Goal: Task Accomplishment & Management: Use online tool/utility

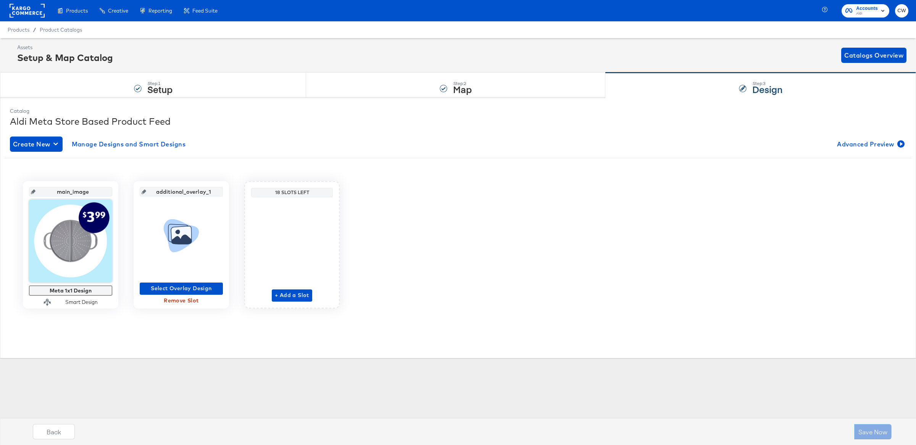
click at [366, 153] on div "Create New Manage Designs and Smart Designs Advanced Preview main_image Meta 1x…" at bounding box center [458, 228] width 896 height 195
click at [380, 15] on div "Products Products Product Catalogs Enhance Your Product Catalog, Map Them to Pu…" at bounding box center [458, 10] width 916 height 21
click at [203, 292] on span "Select Overlay Design" at bounding box center [181, 289] width 77 height 10
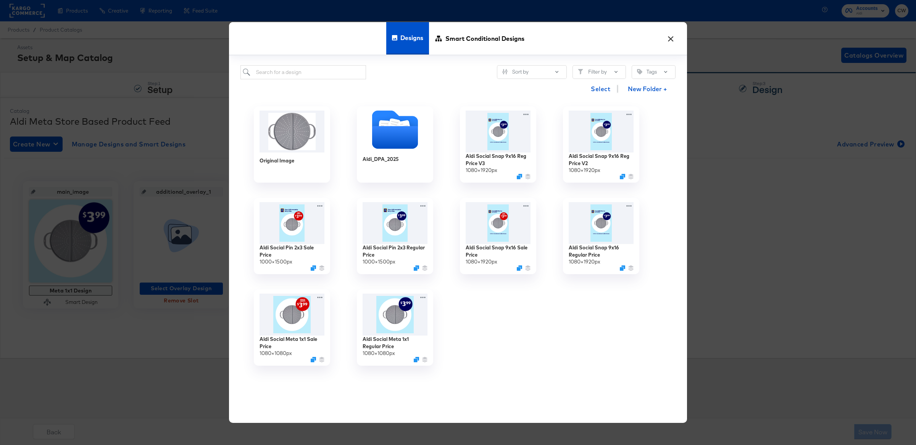
click at [670, 36] on button "×" at bounding box center [671, 37] width 14 height 14
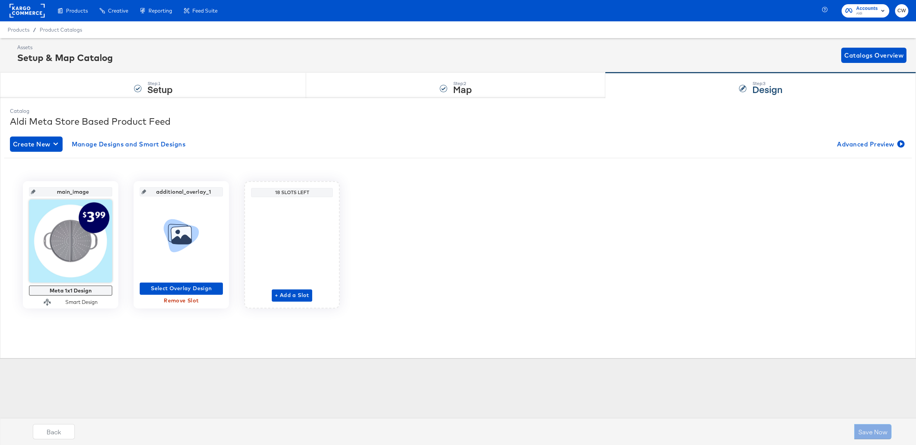
click at [221, 137] on div "Create New Manage Designs and Smart Designs Advanced Preview" at bounding box center [458, 144] width 896 height 15
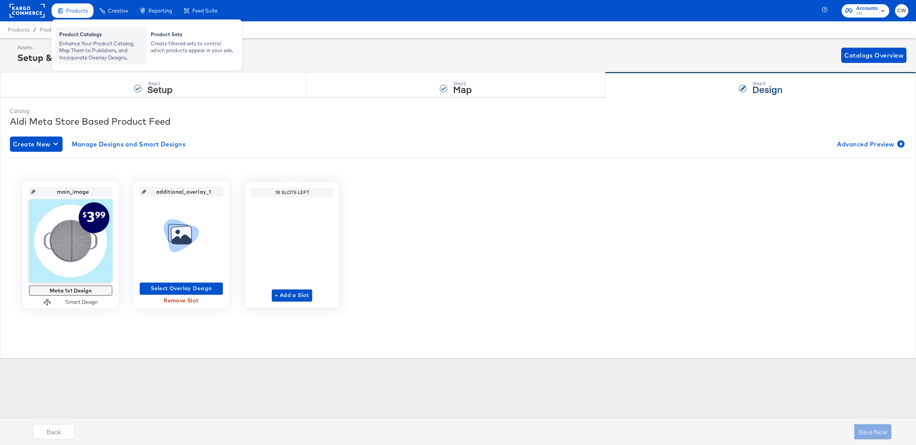
click at [88, 49] on div "Enhance Your Product Catalog, Map Them to Publishers, and Incorporate Overlay D…" at bounding box center [101, 50] width 84 height 21
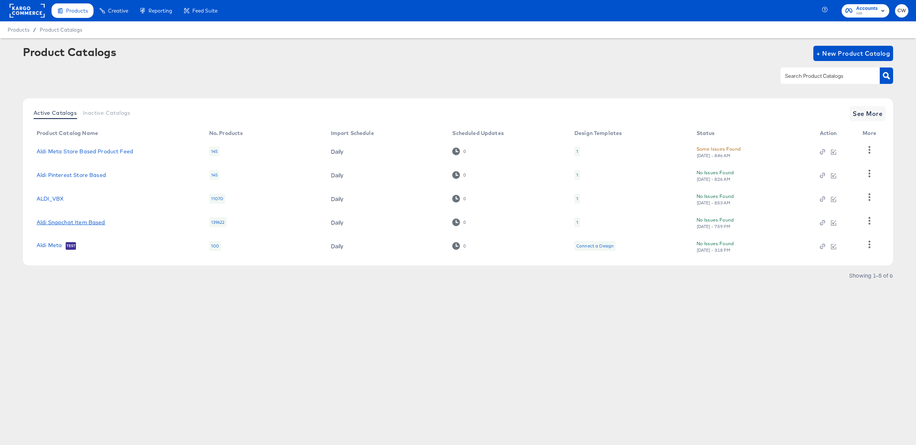
click at [87, 222] on link "Aldi Snapchat Item Based" at bounding box center [71, 222] width 69 height 6
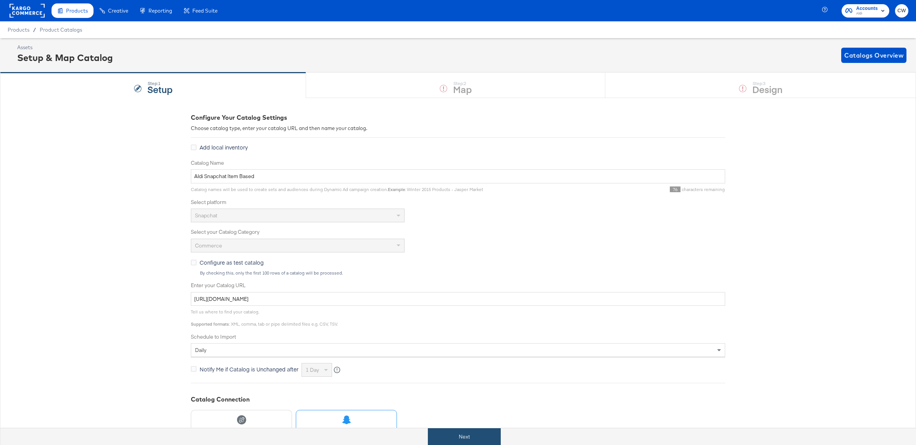
click at [490, 427] on div "Next" at bounding box center [464, 433] width 916 height 23
click at [490, 432] on button "Next" at bounding box center [464, 437] width 73 height 17
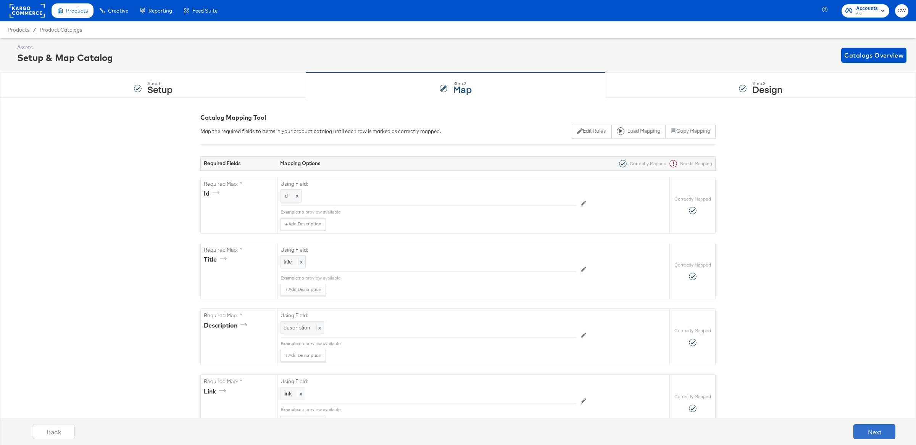
click at [880, 434] on button "Next" at bounding box center [874, 431] width 42 height 15
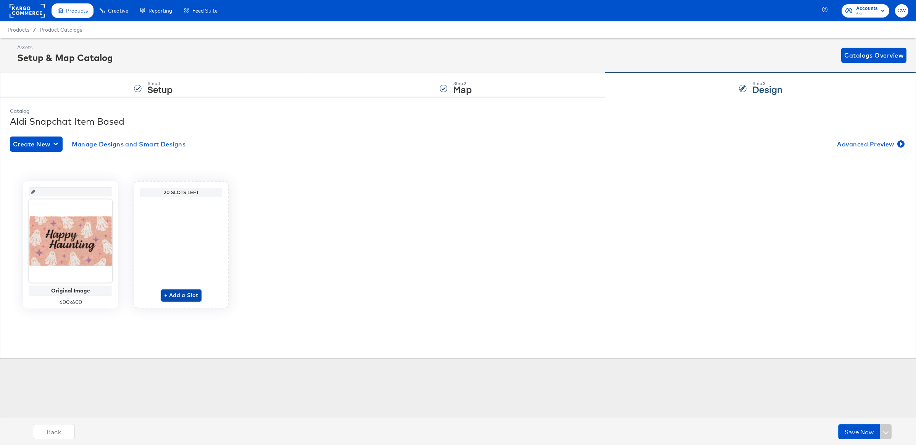
click at [183, 299] on span "+ Add a Slot" at bounding box center [181, 296] width 34 height 10
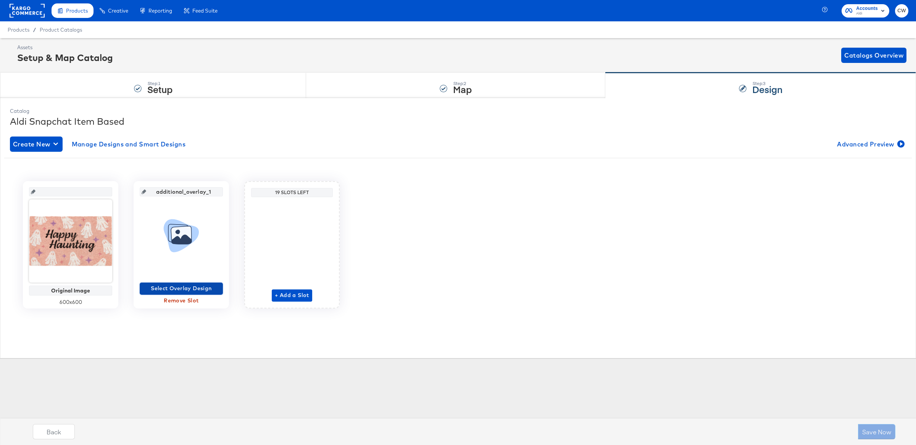
click at [190, 292] on span "Select Overlay Design" at bounding box center [181, 289] width 77 height 10
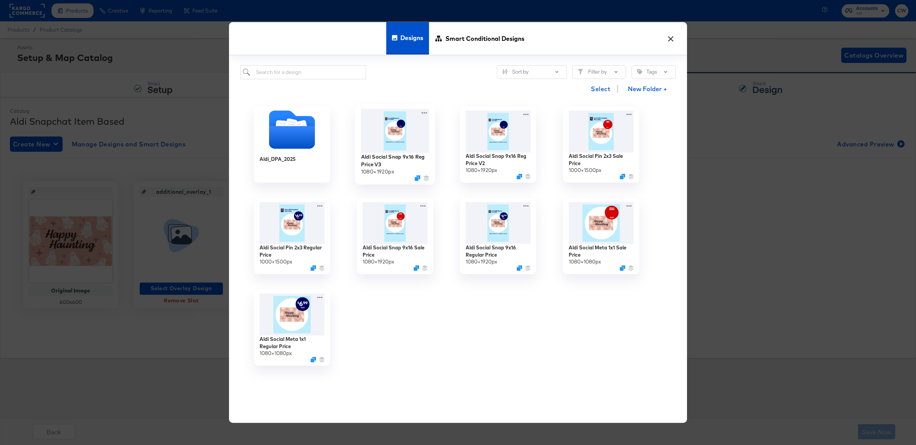
click at [402, 140] on img at bounding box center [395, 131] width 68 height 44
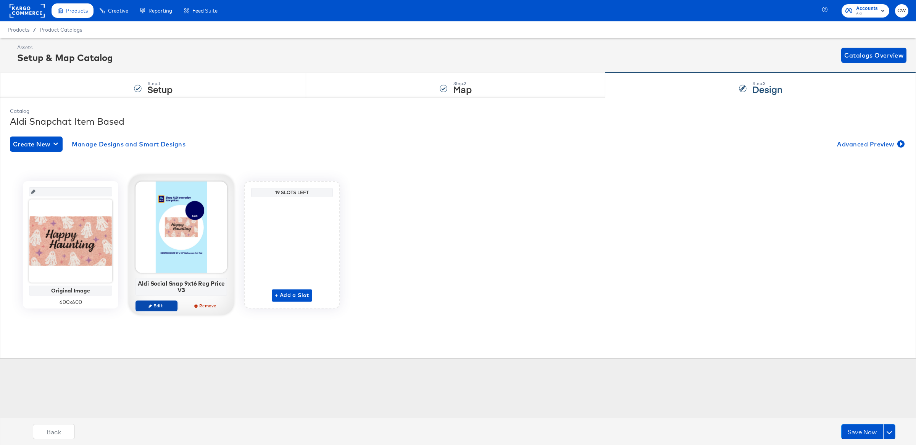
click at [163, 303] on span "Edit" at bounding box center [156, 306] width 35 height 6
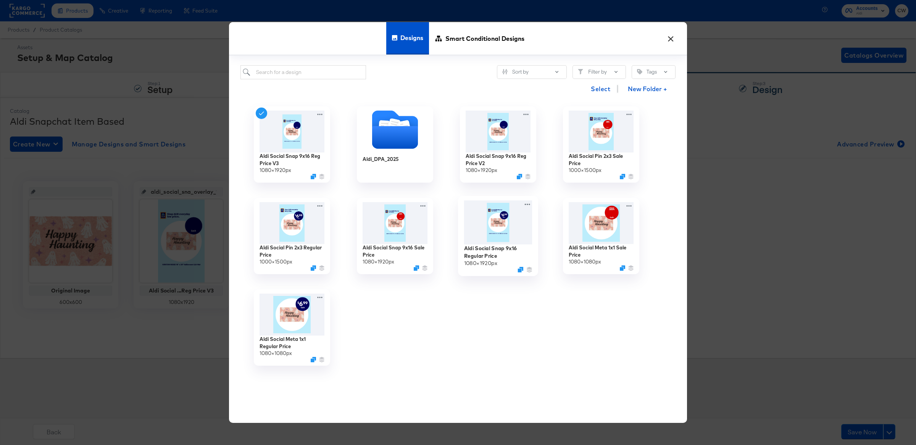
click at [497, 228] on img at bounding box center [498, 222] width 68 height 44
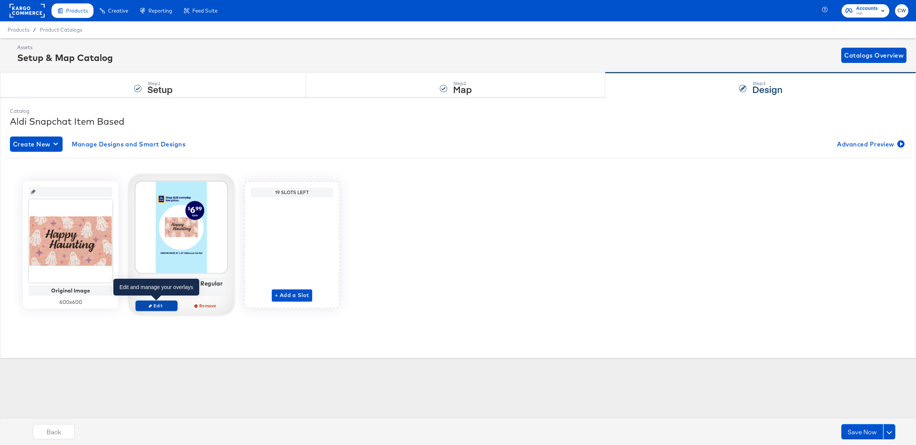
click at [161, 307] on span "Edit" at bounding box center [156, 306] width 35 height 6
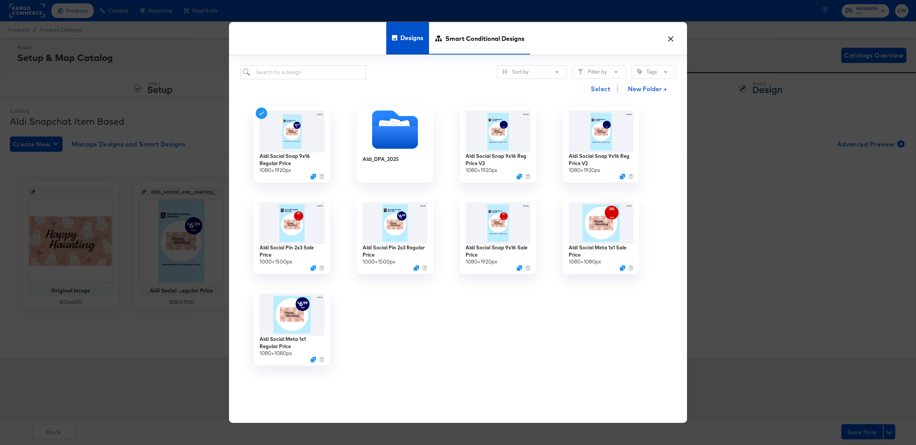
click at [448, 45] on span "Smart Conditional Designs" at bounding box center [484, 39] width 79 height 34
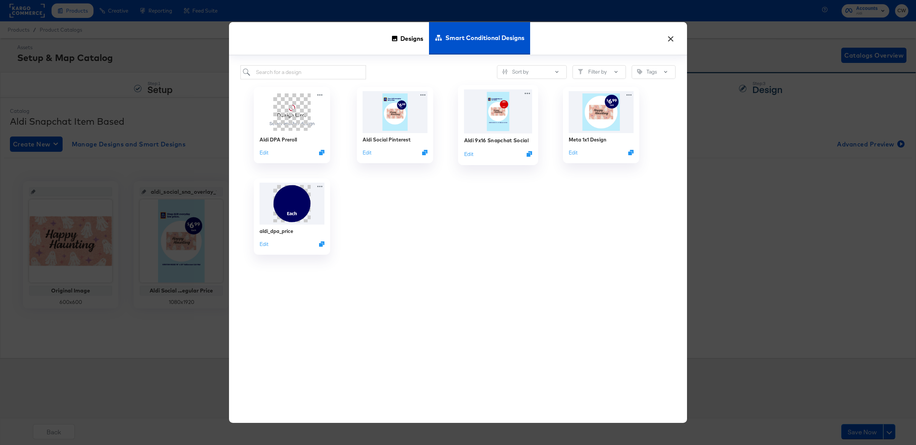
click at [482, 130] on img at bounding box center [498, 111] width 68 height 44
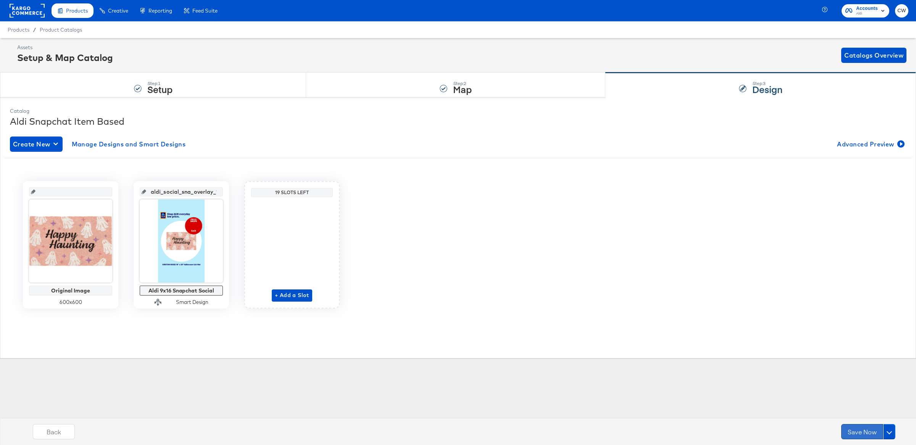
click at [857, 429] on button "Save Now" at bounding box center [862, 431] width 42 height 15
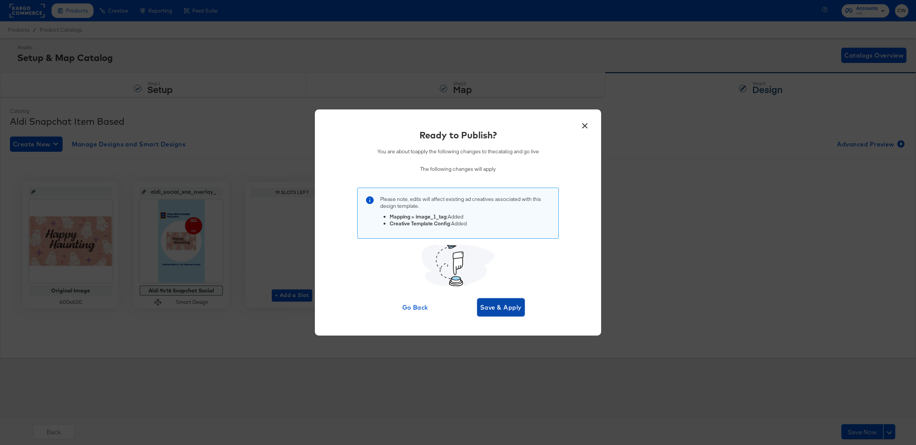
click at [507, 311] on span "Save & Apply" at bounding box center [501, 307] width 42 height 11
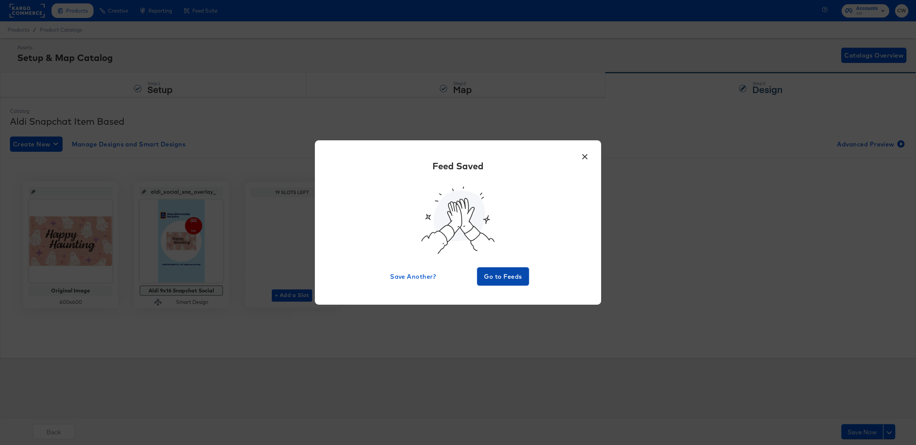
click at [508, 274] on span "Go to Feeds" at bounding box center [503, 276] width 46 height 11
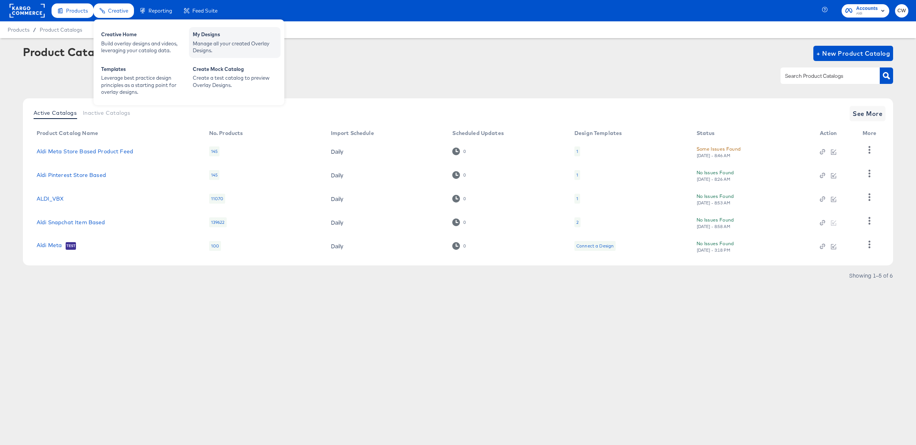
click at [244, 45] on div "Manage all your created Overlay Designs." at bounding box center [235, 47] width 84 height 14
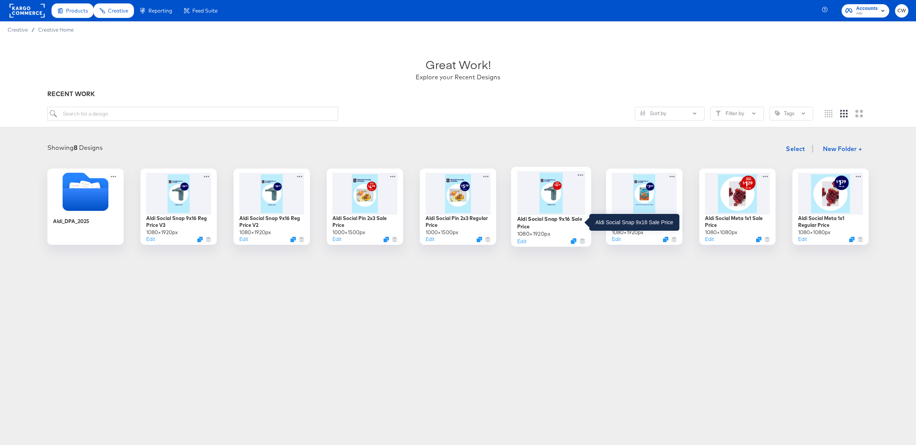
click at [535, 221] on div "Aldi Social Snap 9x16 Sale Price" at bounding box center [551, 222] width 68 height 15
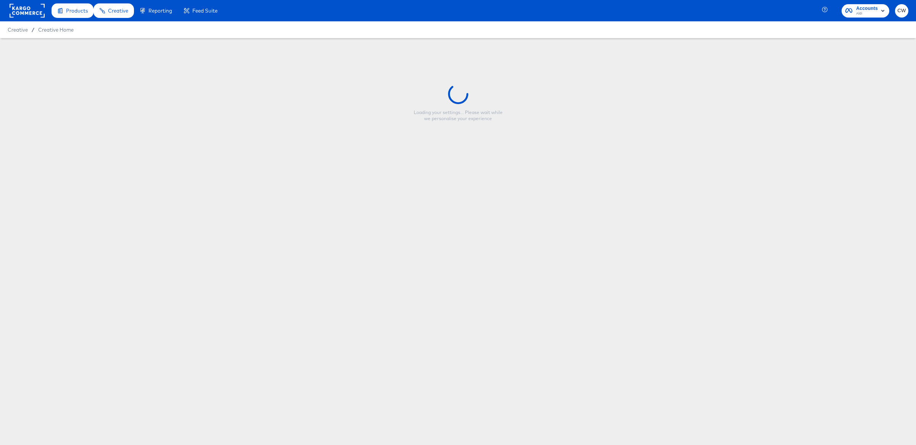
type input "Aldi Social Snap 9x16 Sale Price"
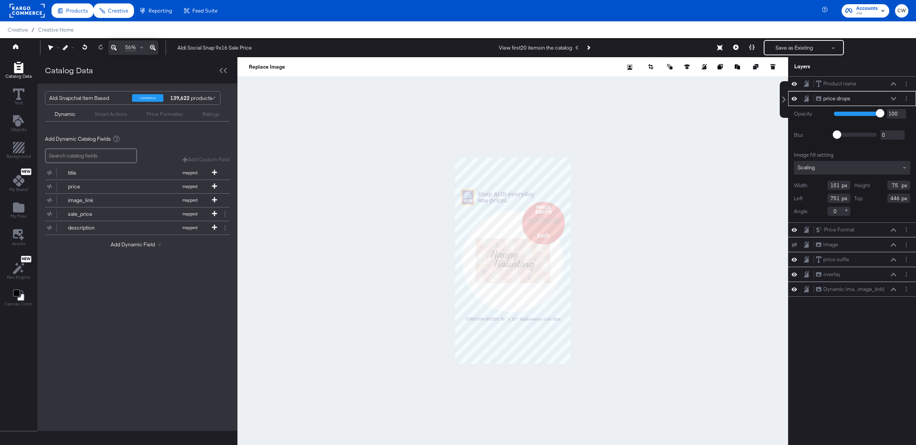
click at [895, 99] on icon at bounding box center [893, 99] width 5 height 4
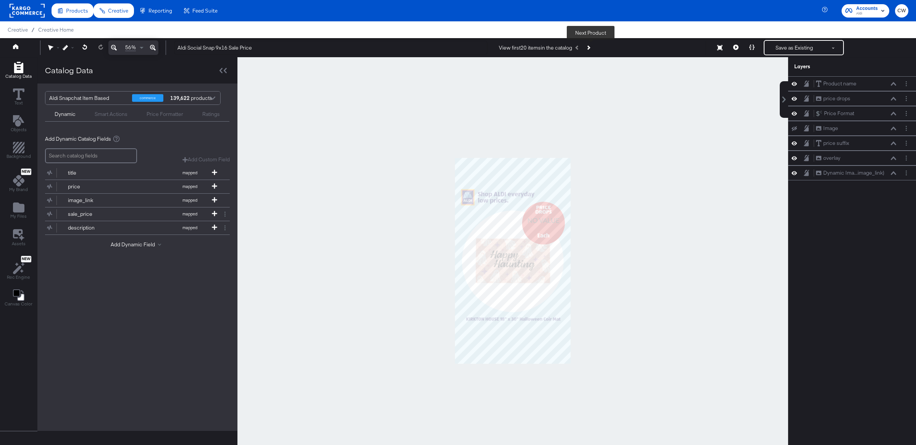
click at [590, 49] on icon "Next Product" at bounding box center [588, 47] width 4 height 4
click at [592, 47] on button "Next Product" at bounding box center [588, 48] width 11 height 14
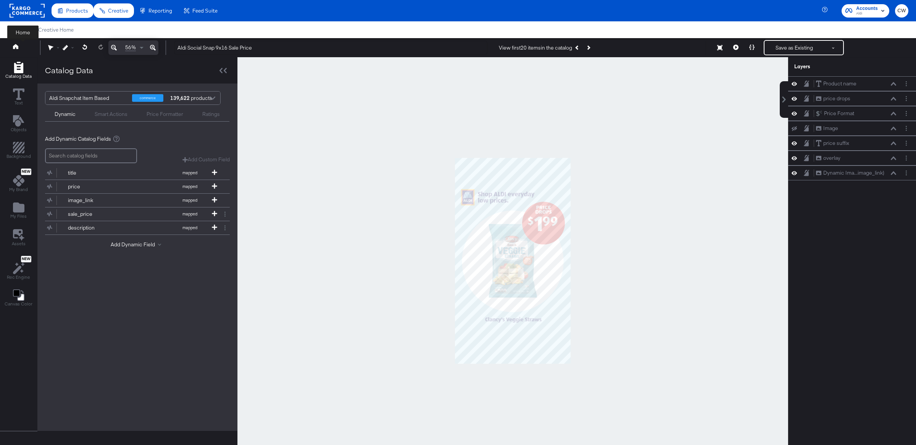
click at [17, 45] on icon at bounding box center [15, 46] width 5 height 5
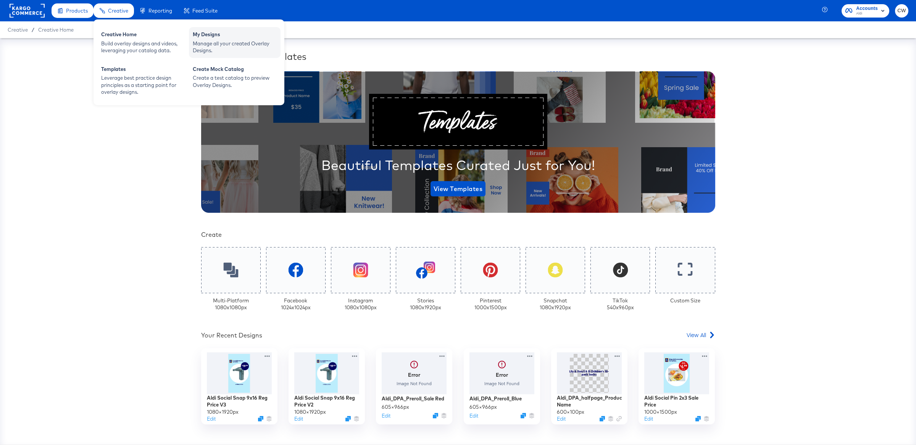
click at [245, 49] on div "Manage all your created Overlay Designs." at bounding box center [235, 47] width 84 height 14
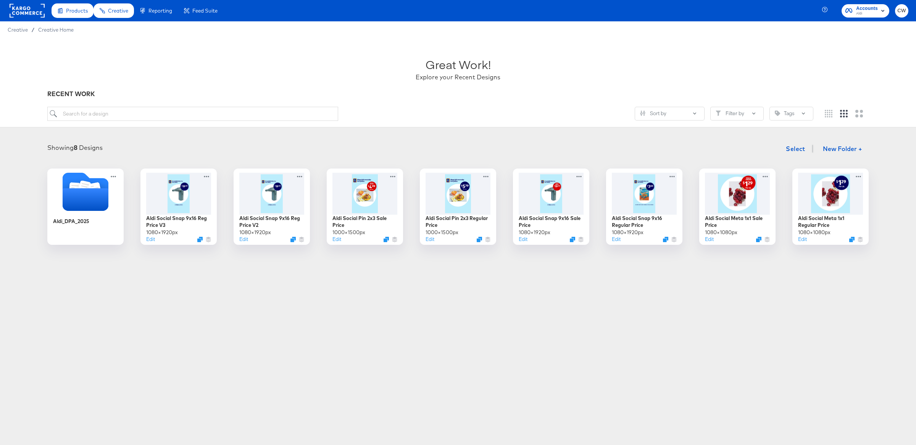
click at [461, 142] on div "Showing 8 Designs Select New Folder +" at bounding box center [458, 149] width 901 height 16
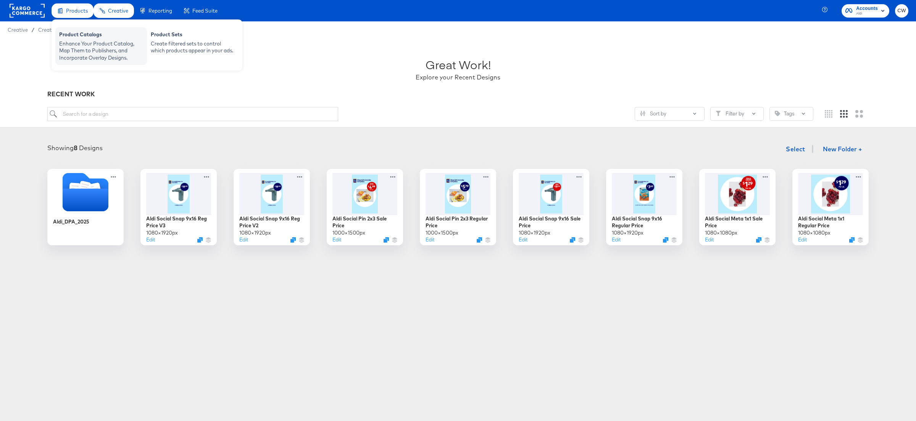
click at [114, 47] on div "Enhance Your Product Catalog, Map Them to Publishers, and Incorporate Overlay D…" at bounding box center [101, 50] width 84 height 21
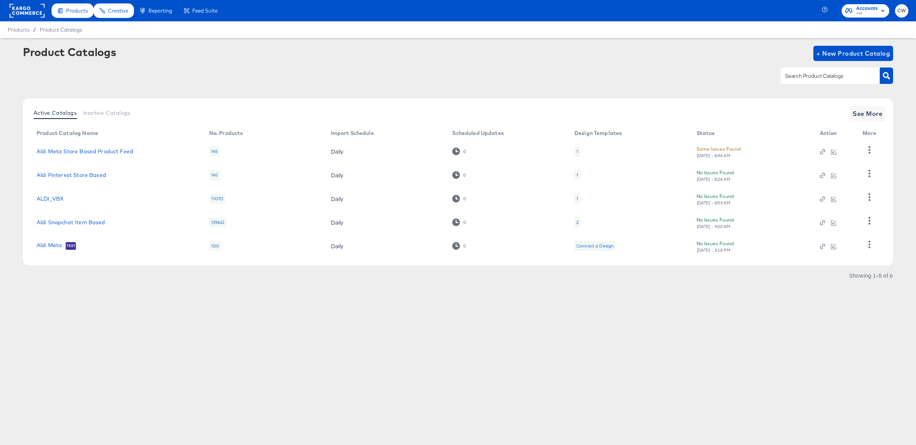
click at [105, 196] on div "ALDI_VBX" at bounding box center [115, 199] width 157 height 6
click at [874, 150] on button "button" at bounding box center [868, 149] width 13 height 15
click at [830, 173] on div "HUD Checks (Internal)" at bounding box center [838, 174] width 76 height 12
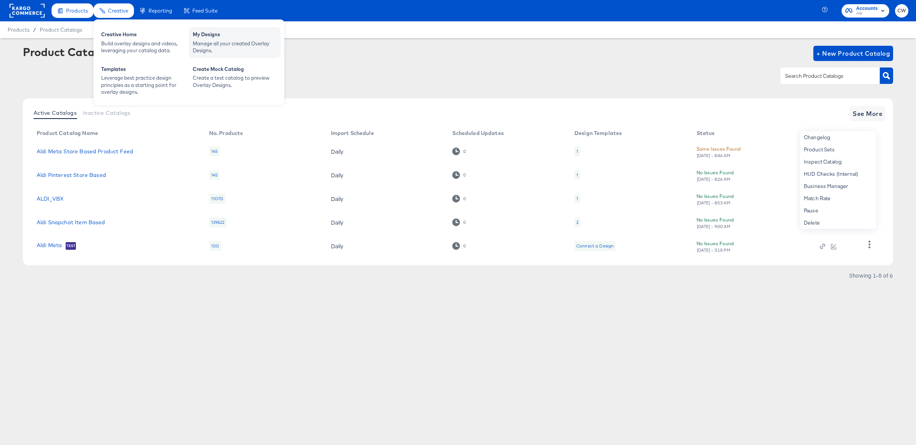
click at [242, 48] on div "Manage all your created Overlay Designs." at bounding box center [235, 47] width 84 height 14
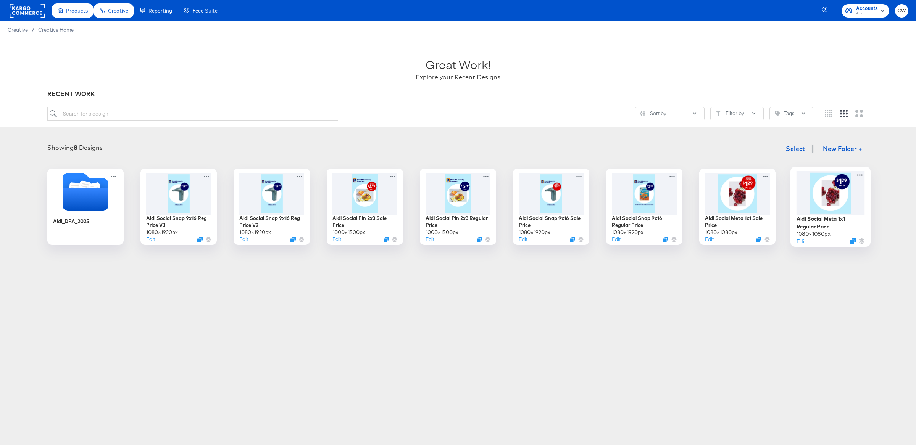
click at [839, 212] on div at bounding box center [830, 193] width 68 height 44
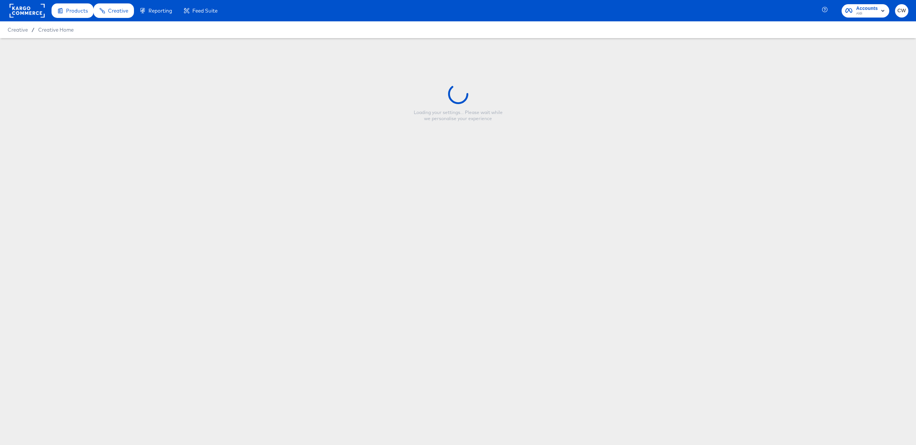
type input "Aldi Social Meta 1x1 Regular Price"
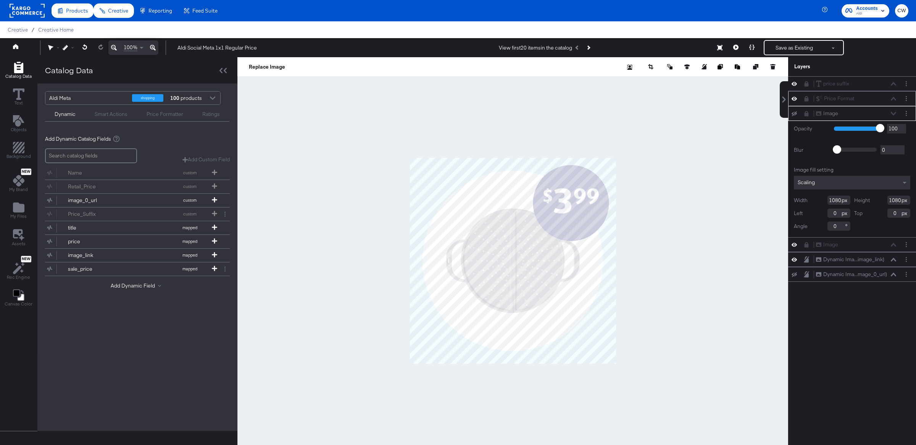
drag, startPoint x: 898, startPoint y: 99, endPoint x: 894, endPoint y: 100, distance: 4.2
click at [894, 100] on div "Price Format Price Format" at bounding box center [857, 99] width 85 height 8
click at [893, 100] on div "Price Format Price Format" at bounding box center [855, 99] width 81 height 8
click at [894, 99] on div "Price Format Price Format" at bounding box center [855, 99] width 81 height 8
click at [910, 102] on div at bounding box center [907, 99] width 11 height 8
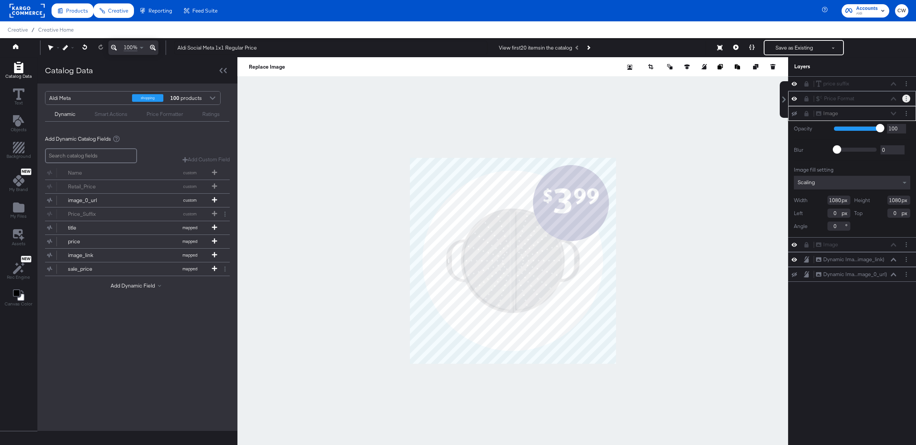
click at [906, 98] on icon "Layer Options" at bounding box center [906, 98] width 1 height 5
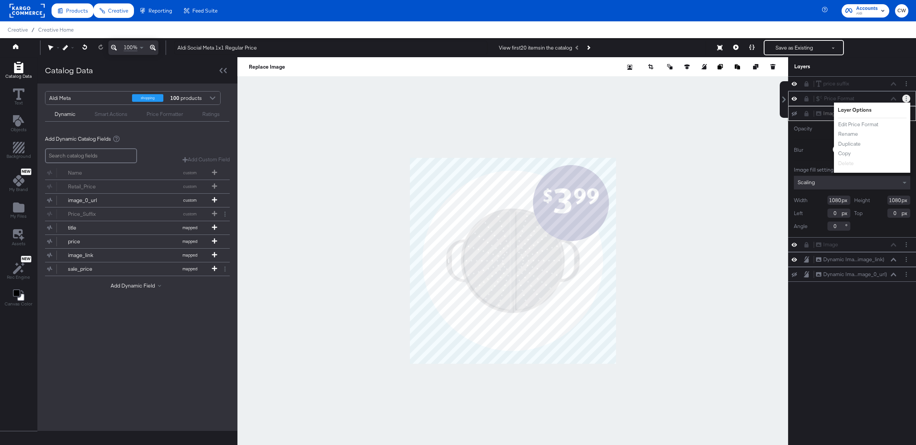
click at [907, 98] on button "Layer Options" at bounding box center [906, 99] width 8 height 8
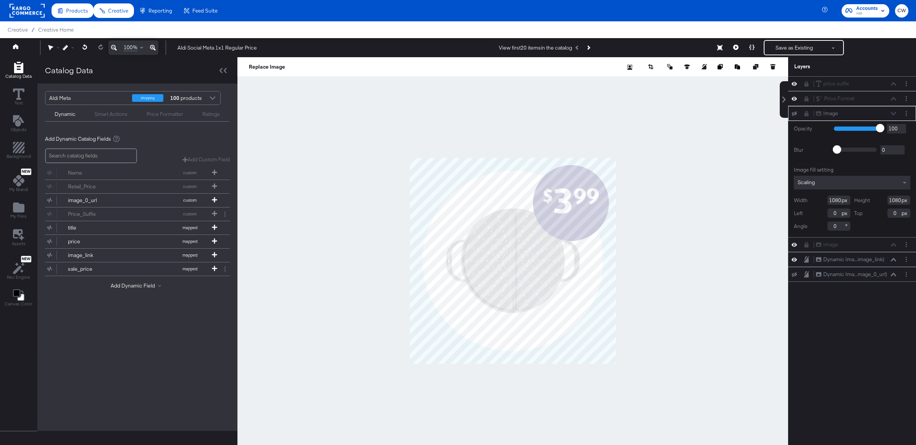
click at [740, 296] on div at bounding box center [512, 261] width 551 height 408
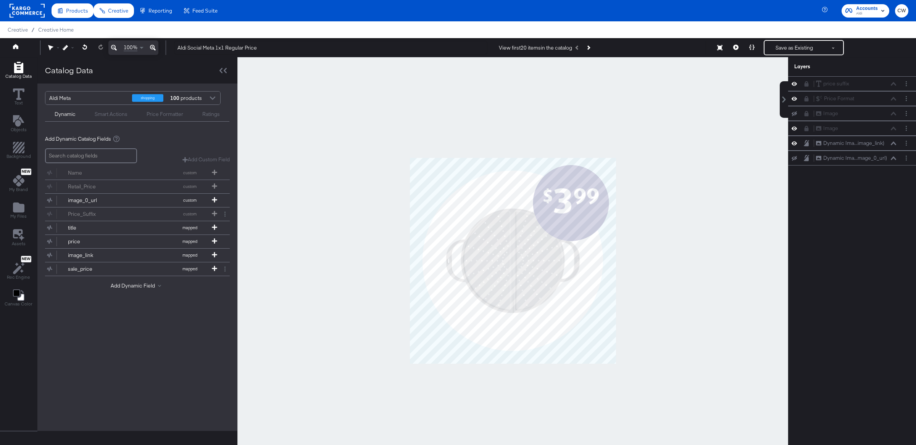
drag, startPoint x: 856, startPoint y: 336, endPoint x: 866, endPoint y: 264, distance: 72.9
click at [856, 335] on div "price suffix price suffix Price Format Price Format Image Image Image Image Dyn…" at bounding box center [852, 264] width 128 height 377
click at [893, 85] on div "price suffix price suffix" at bounding box center [855, 84] width 81 height 8
click at [856, 98] on div "Price Format Price Format" at bounding box center [855, 99] width 81 height 8
click at [893, 99] on div "Price Format Price Format" at bounding box center [855, 99] width 81 height 8
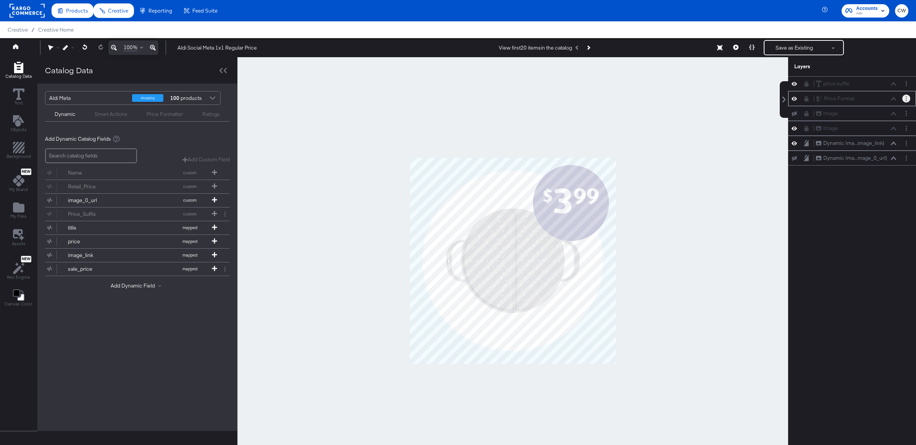
click at [906, 100] on icon "Layer Options" at bounding box center [906, 98] width 1 height 5
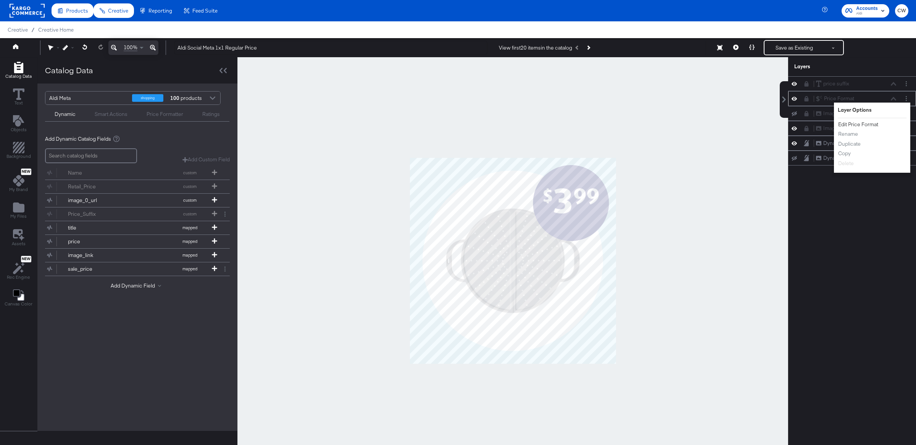
click at [875, 124] on button "Edit Price Format" at bounding box center [858, 125] width 41 height 8
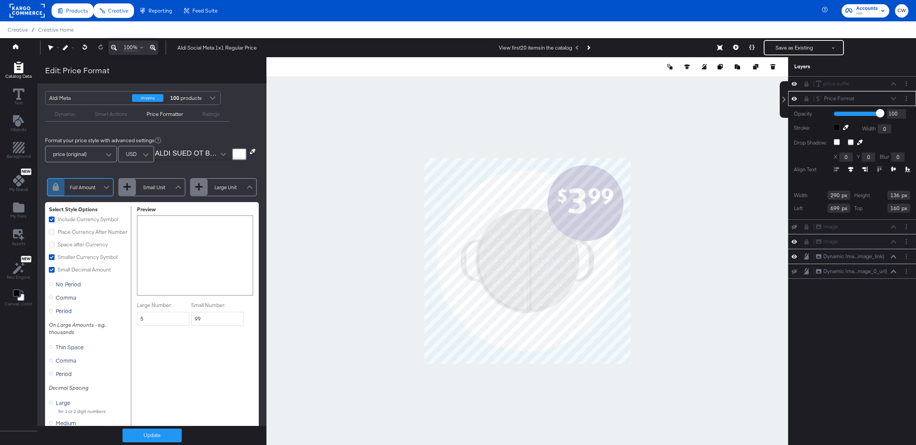
click at [897, 101] on div "Price Format Price Format" at bounding box center [857, 99] width 85 height 8
click at [894, 81] on div "price suffix price suffix" at bounding box center [855, 84] width 81 height 8
click at [907, 85] on button "Layer Options" at bounding box center [906, 84] width 8 height 8
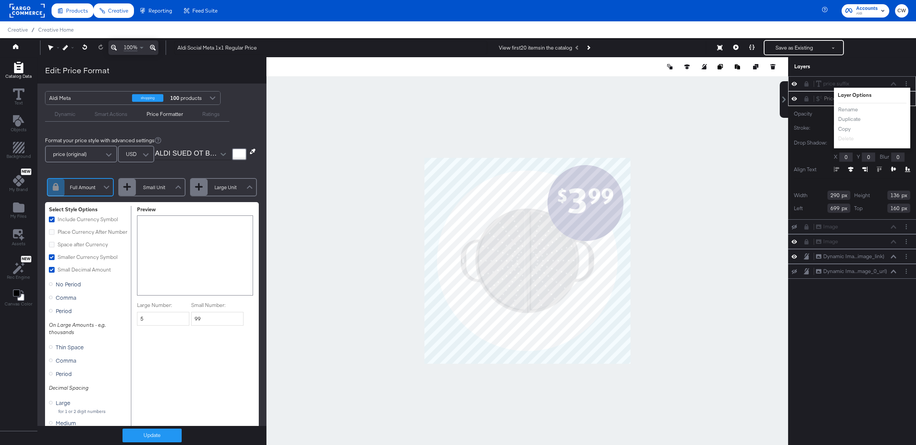
click at [908, 78] on div "price suffix price suffix Layer Options Rename Duplicate Copy Delete" at bounding box center [852, 83] width 128 height 15
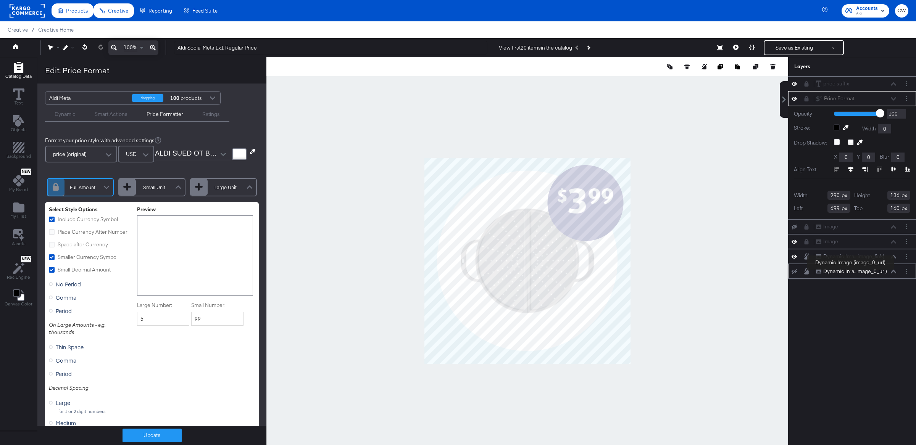
click at [850, 272] on div "Dynamic Ima...mage_0_url)" at bounding box center [855, 271] width 64 height 7
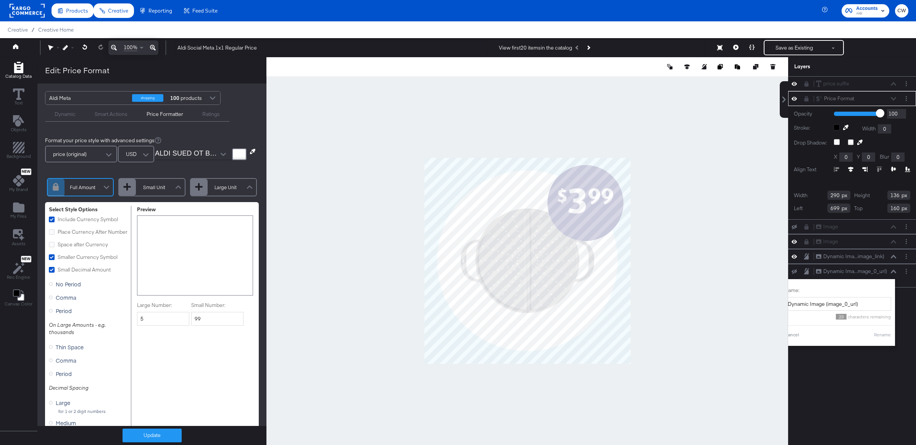
click at [911, 318] on div "price suffix price suffix Price Format Price Format Opacity 1 100 100 Stroke: W…" at bounding box center [852, 264] width 128 height 377
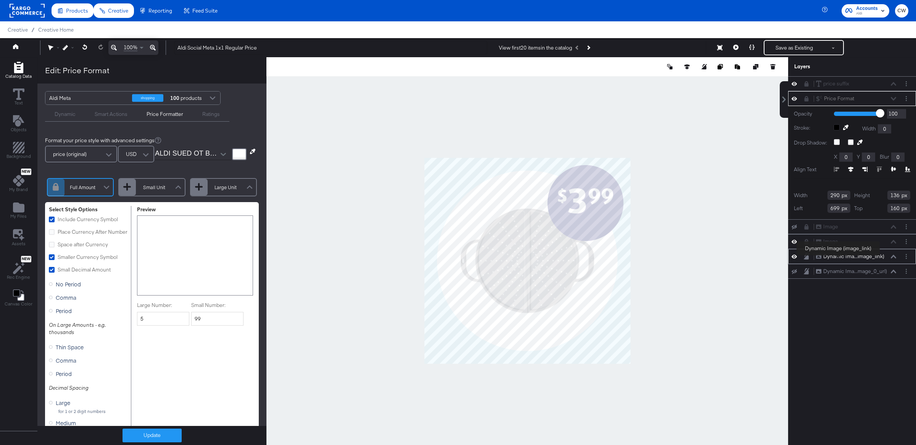
click at [838, 258] on div "Dynamic Ima...image_link)" at bounding box center [853, 256] width 61 height 7
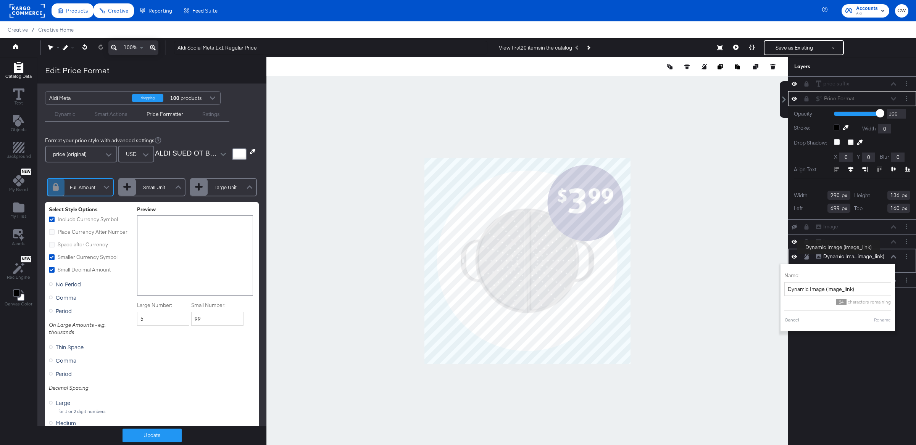
click at [839, 256] on div "Dynamic Ima...image_link)" at bounding box center [853, 256] width 61 height 7
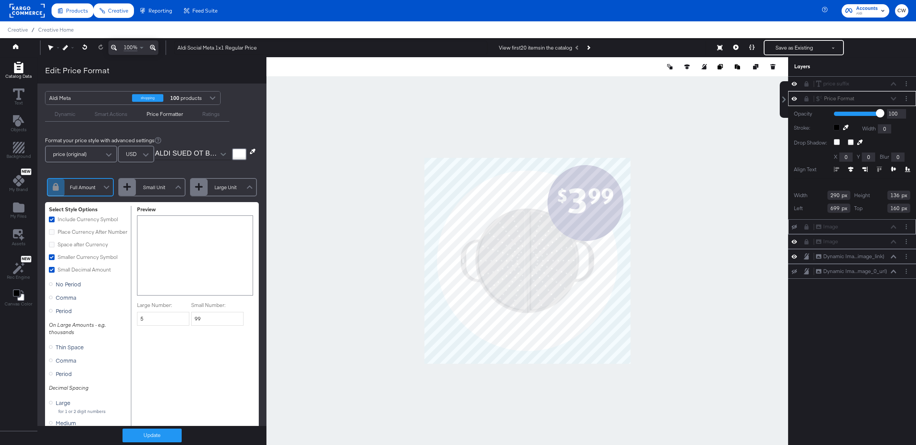
click at [833, 234] on div "Image Image" at bounding box center [852, 226] width 128 height 15
click at [833, 222] on div "Image Image" at bounding box center [852, 226] width 128 height 15
click at [894, 98] on div "Price Format Price Format" at bounding box center [855, 99] width 81 height 8
click at [907, 99] on button "Layer Options" at bounding box center [906, 99] width 8 height 8
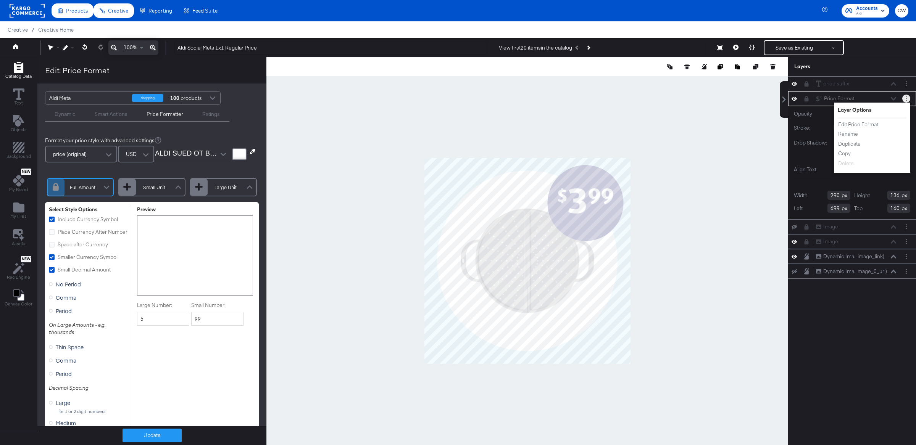
click at [907, 99] on button "Layer Options" at bounding box center [906, 99] width 8 height 8
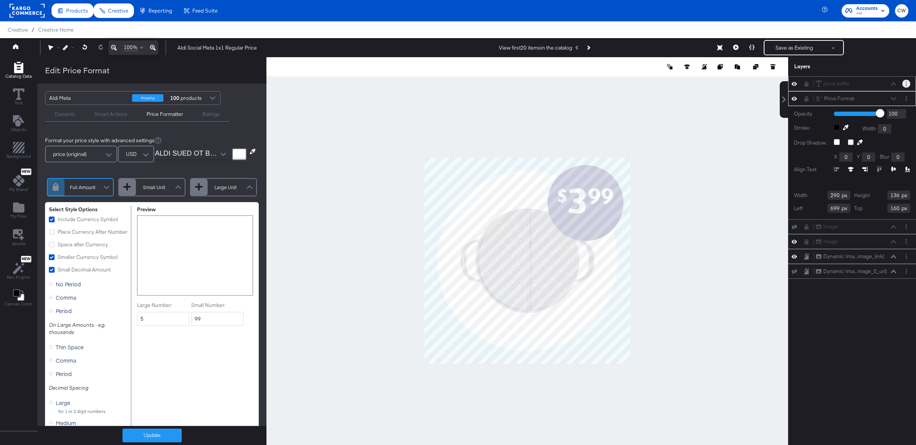
click at [907, 85] on button "Layer Options" at bounding box center [906, 84] width 8 height 8
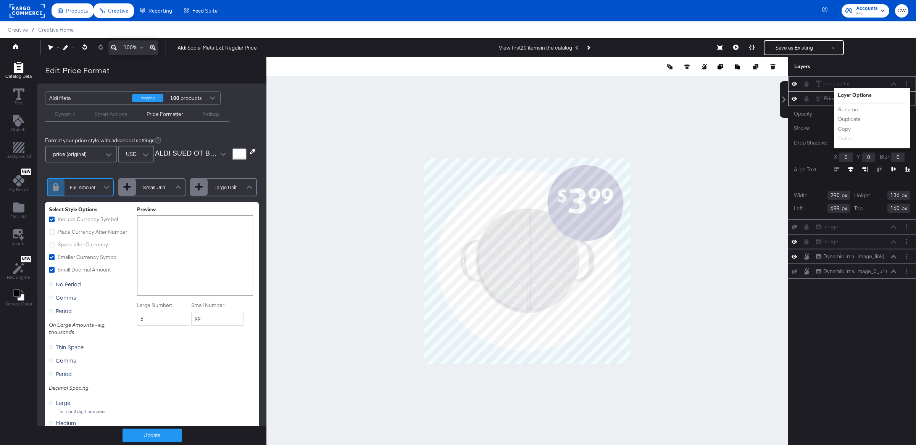
click at [869, 110] on li "Rename" at bounding box center [859, 110] width 42 height 8
click at [849, 111] on button "Rename" at bounding box center [848, 110] width 21 height 8
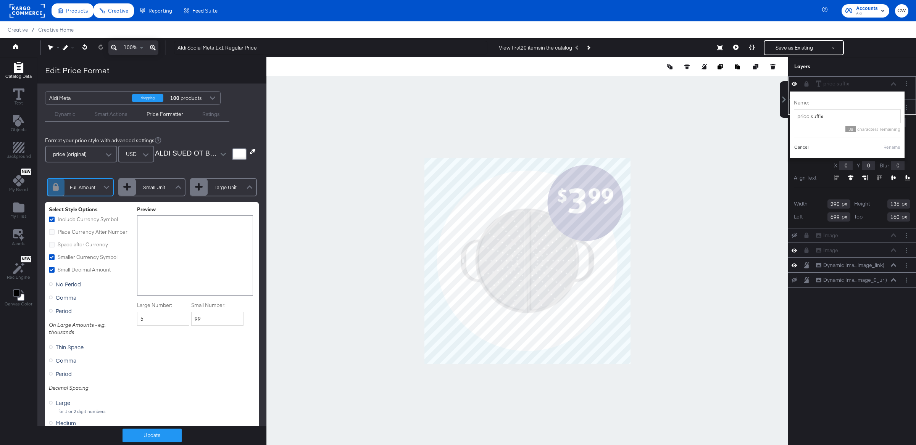
click at [809, 146] on div "Cancel Rename" at bounding box center [847, 147] width 107 height 7
click at [806, 147] on button "Cancel" at bounding box center [801, 147] width 15 height 7
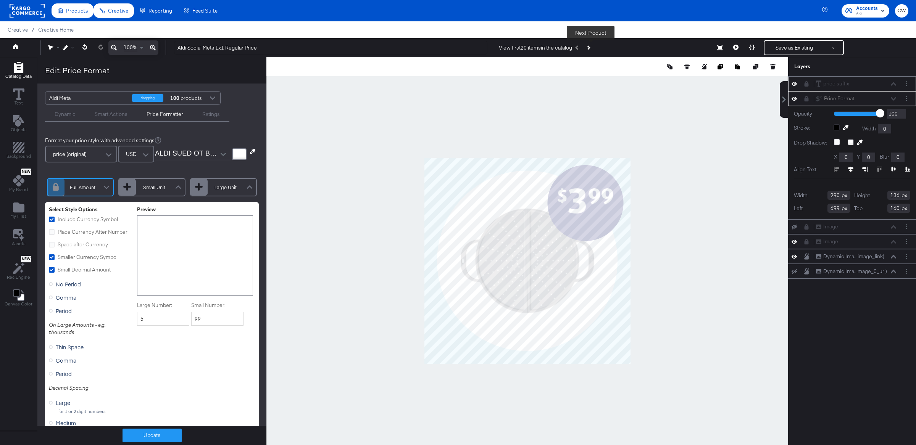
click at [593, 48] on button "Next Product" at bounding box center [588, 48] width 11 height 14
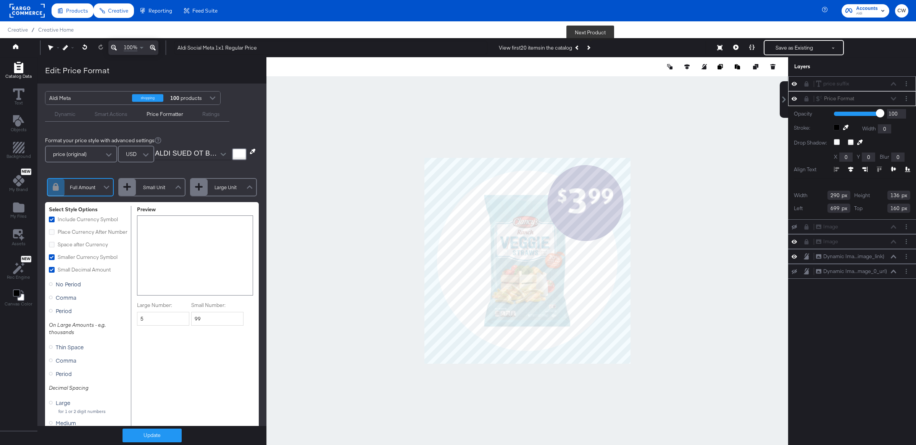
click at [592, 49] on button "Next Product" at bounding box center [588, 48] width 11 height 14
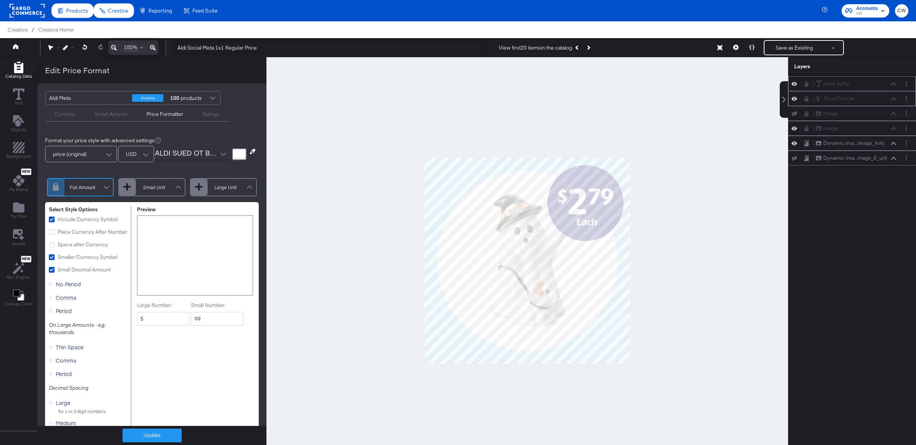
click at [844, 101] on div "Price Format Price Format" at bounding box center [855, 99] width 81 height 8
click at [827, 119] on div "Image Image" at bounding box center [852, 113] width 128 height 15
click at [794, 115] on icon at bounding box center [793, 113] width 5 height 5
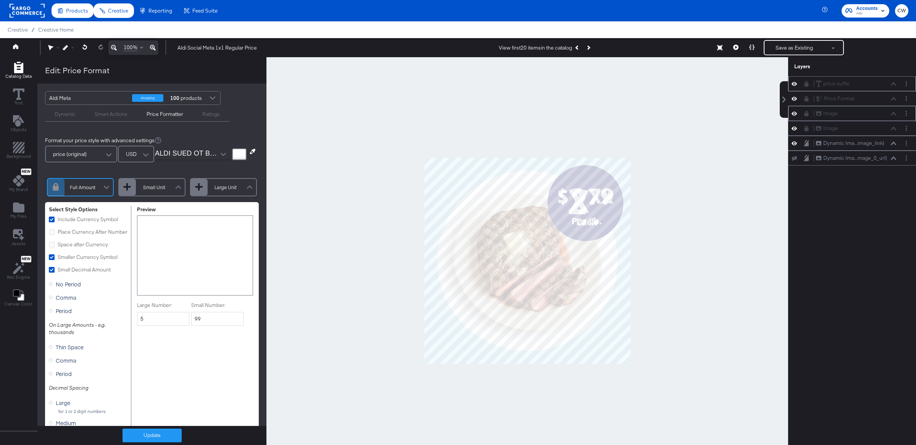
click at [796, 115] on icon at bounding box center [793, 114] width 5 height 4
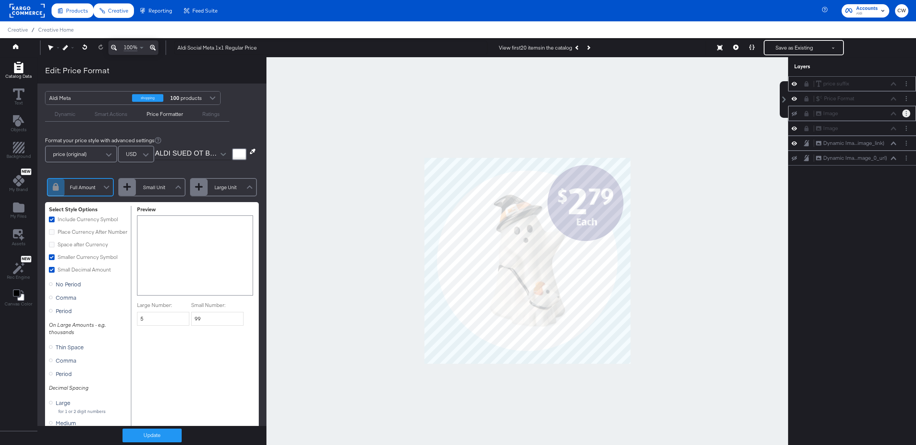
click at [903, 114] on button "Layer Options" at bounding box center [906, 114] width 8 height 8
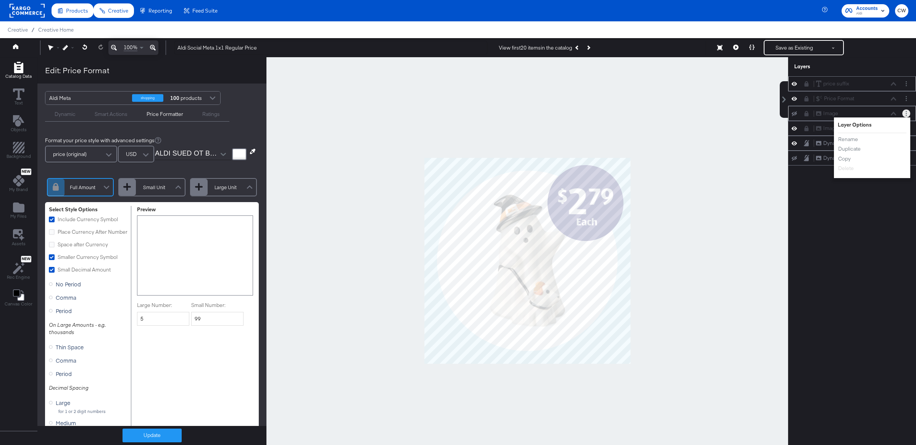
click at [904, 112] on button "Layer Options" at bounding box center [906, 114] width 8 height 8
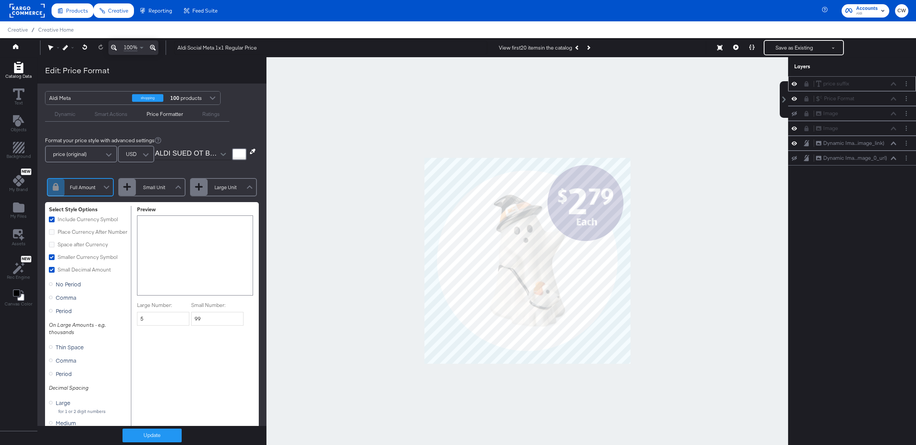
click at [23, 70] on icon "Add Rectangle" at bounding box center [18, 67] width 11 height 11
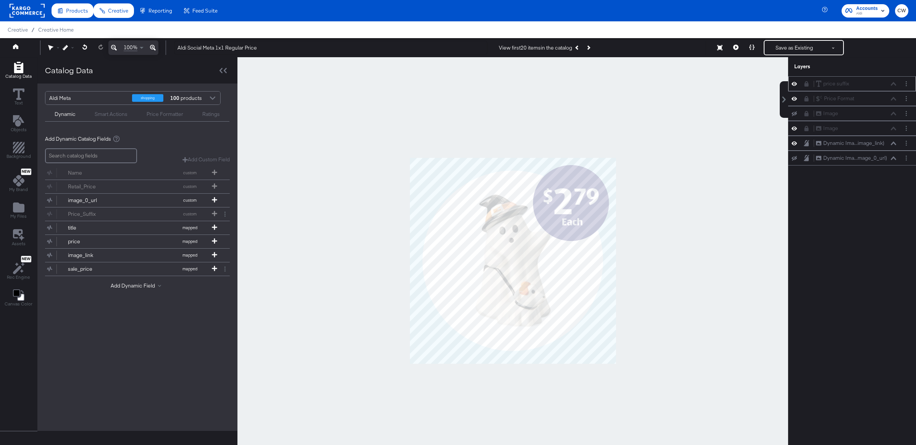
click at [214, 98] on div at bounding box center [212, 98] width 11 height 13
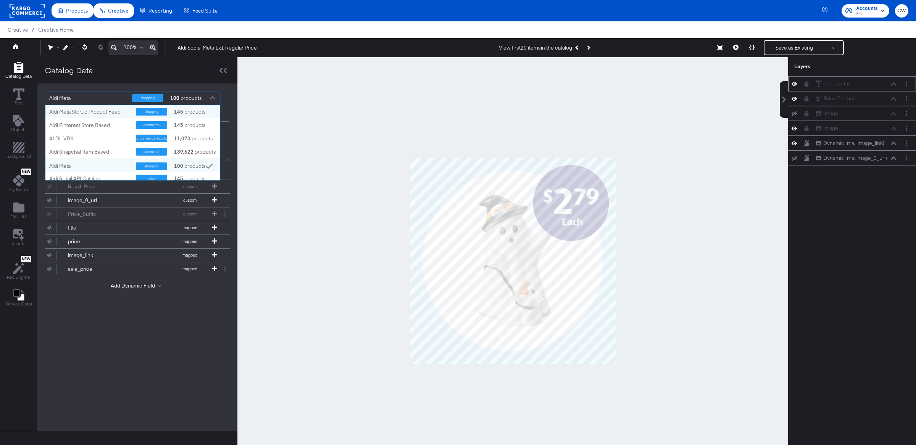
scroll to position [76, 174]
click at [115, 110] on div "Aldi Meta Stor...d Product Feed" at bounding box center [89, 111] width 81 height 7
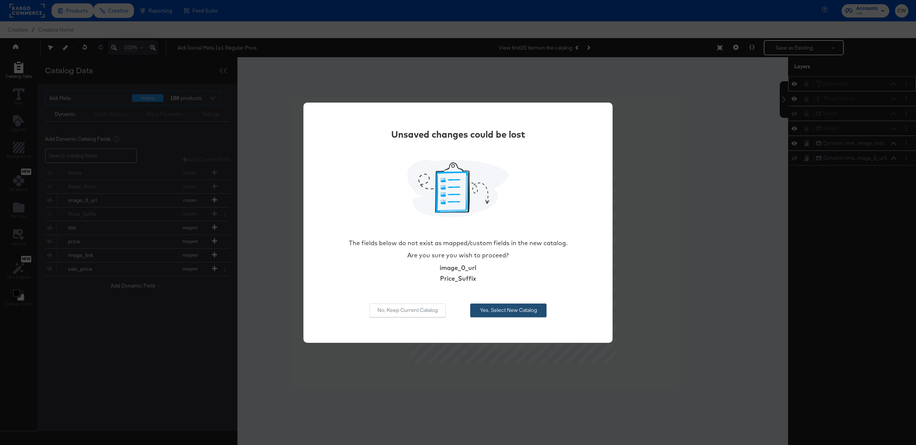
click at [503, 312] on button "Yes, Select New Catalog" at bounding box center [508, 311] width 76 height 14
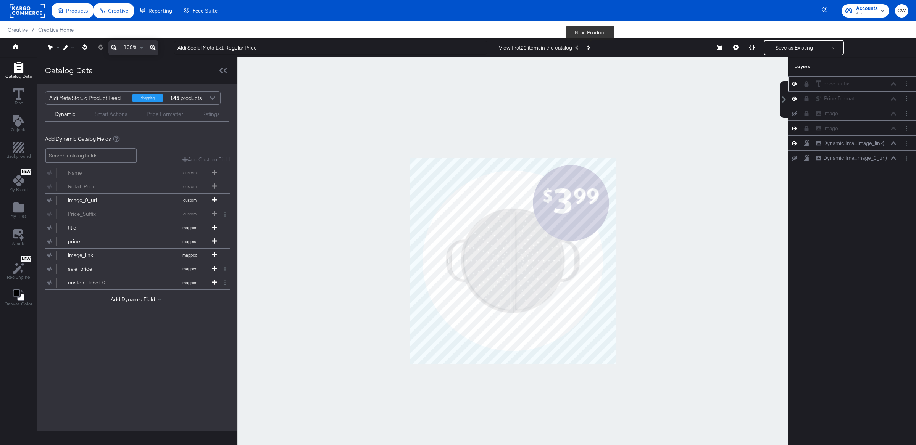
click at [590, 47] on icon "Next Product" at bounding box center [588, 47] width 4 height 4
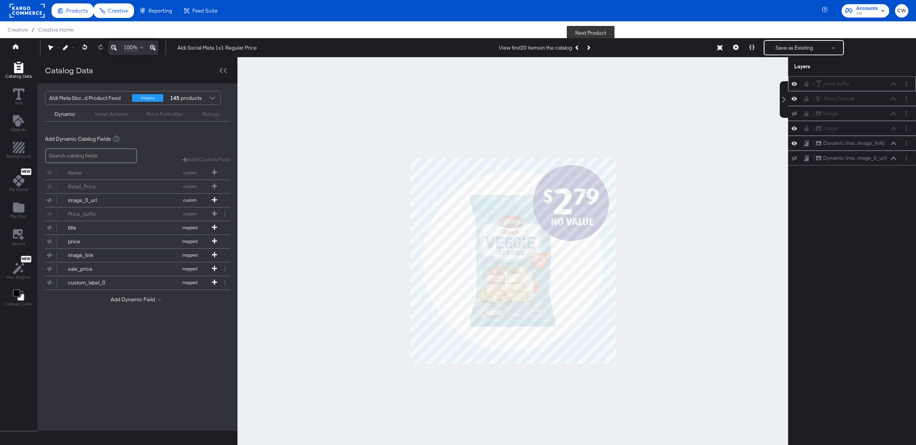
click at [590, 47] on icon "Next Product" at bounding box center [588, 47] width 4 height 4
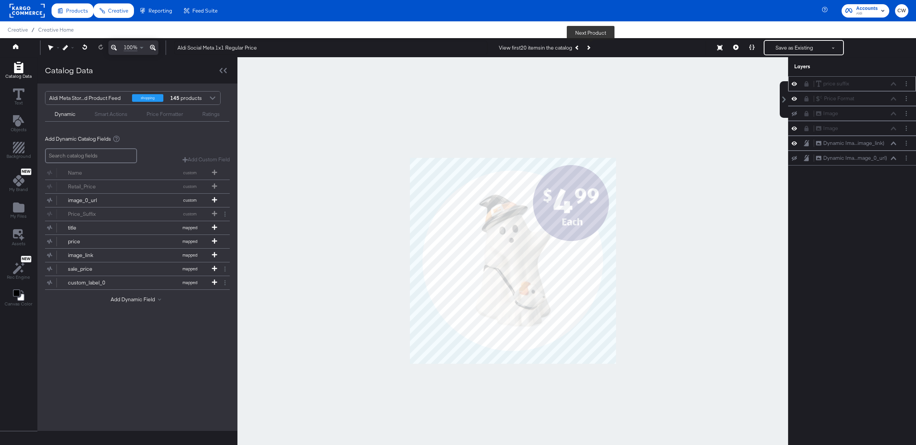
click at [590, 47] on icon "Next Product" at bounding box center [588, 47] width 4 height 4
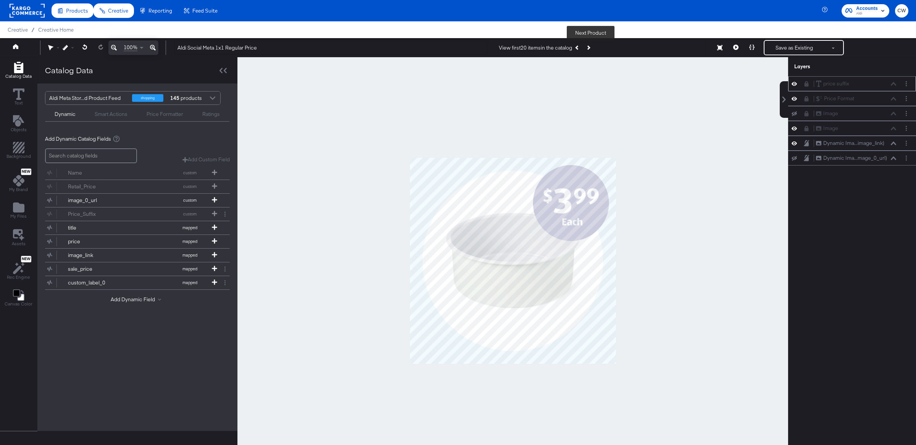
click at [590, 47] on icon "Next Product" at bounding box center [588, 47] width 4 height 4
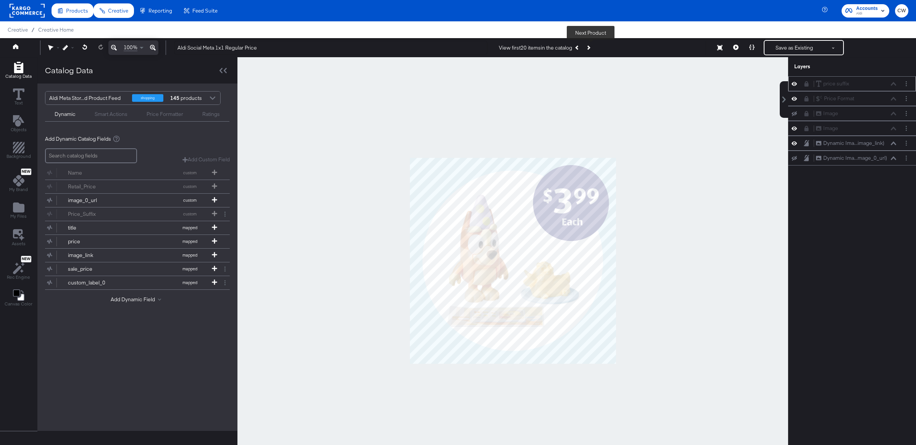
click at [590, 47] on icon "Next Product" at bounding box center [588, 47] width 4 height 4
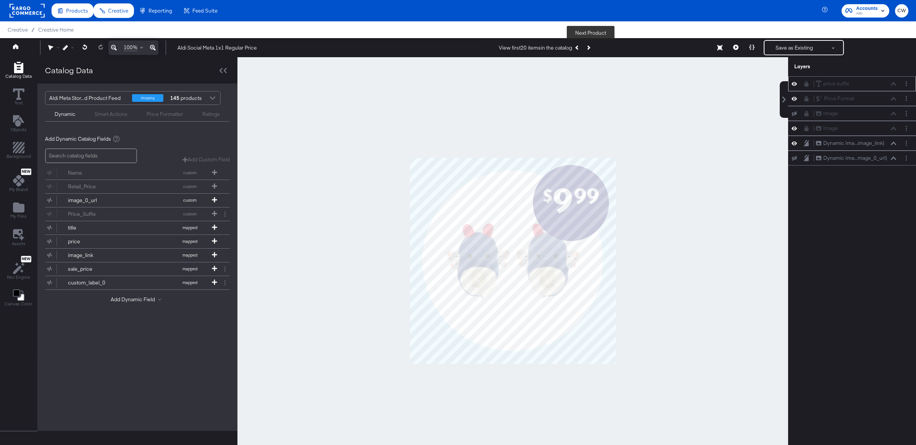
click at [590, 47] on icon "Next Product" at bounding box center [588, 47] width 4 height 4
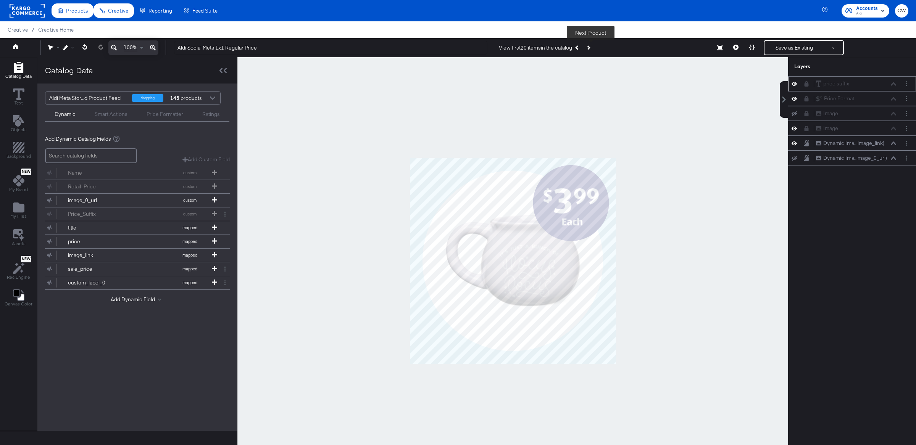
click at [590, 47] on icon "Next Product" at bounding box center [588, 47] width 4 height 4
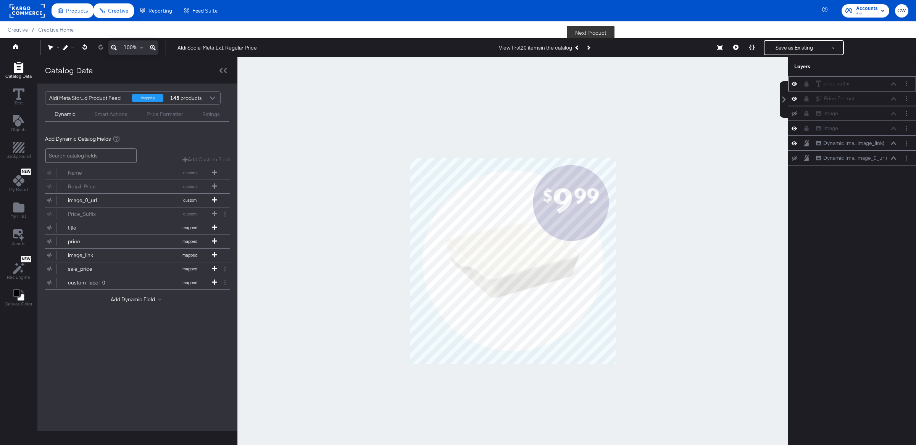
click at [590, 47] on icon "Next Product" at bounding box center [588, 47] width 4 height 4
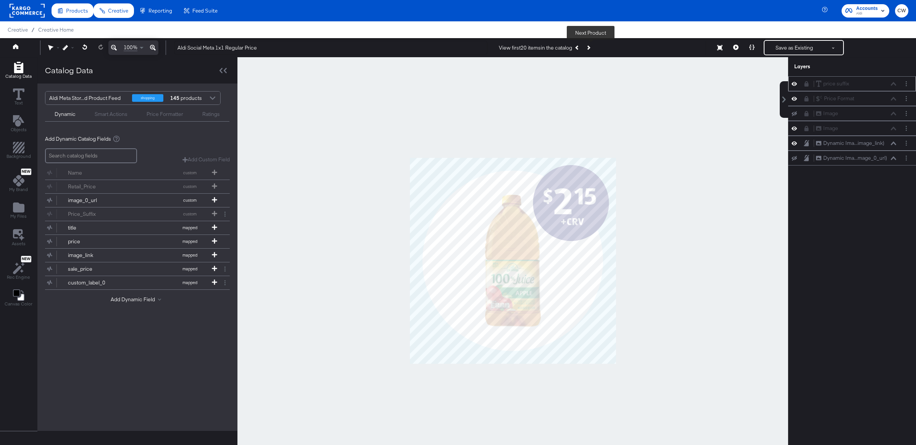
click at [590, 47] on icon "Next Product" at bounding box center [588, 47] width 4 height 4
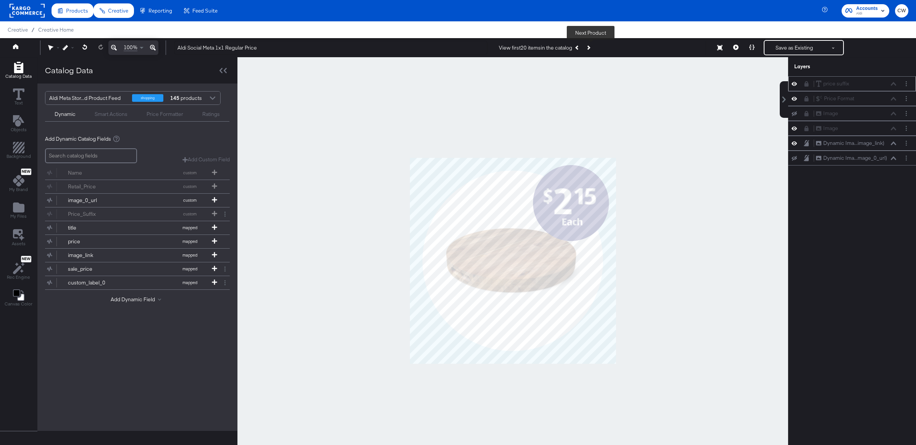
click at [590, 47] on icon "Next Product" at bounding box center [588, 47] width 4 height 4
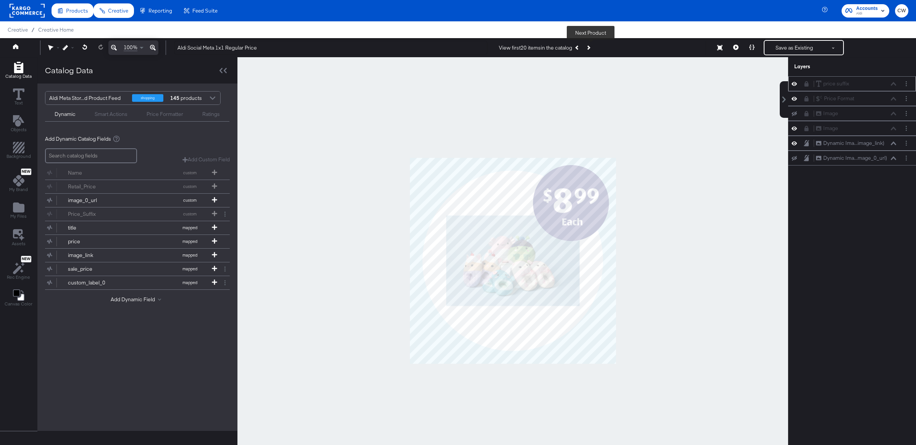
click at [590, 47] on icon "Next Product" at bounding box center [588, 47] width 4 height 4
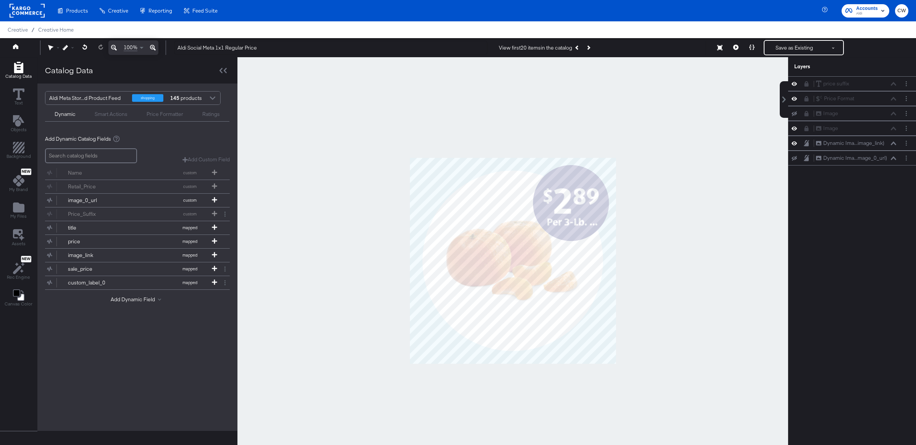
scroll to position [0, 0]
click at [906, 129] on icon "Layer Options" at bounding box center [906, 128] width 1 height 5
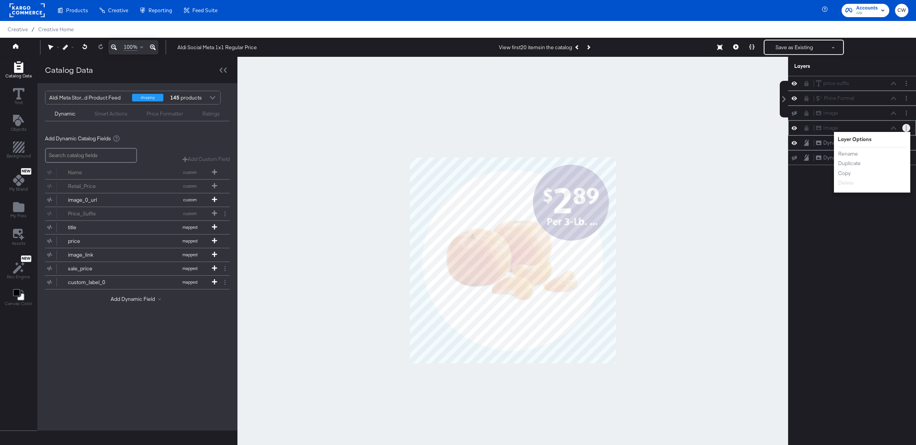
click at [906, 129] on icon "Layer Options" at bounding box center [906, 128] width 1 height 5
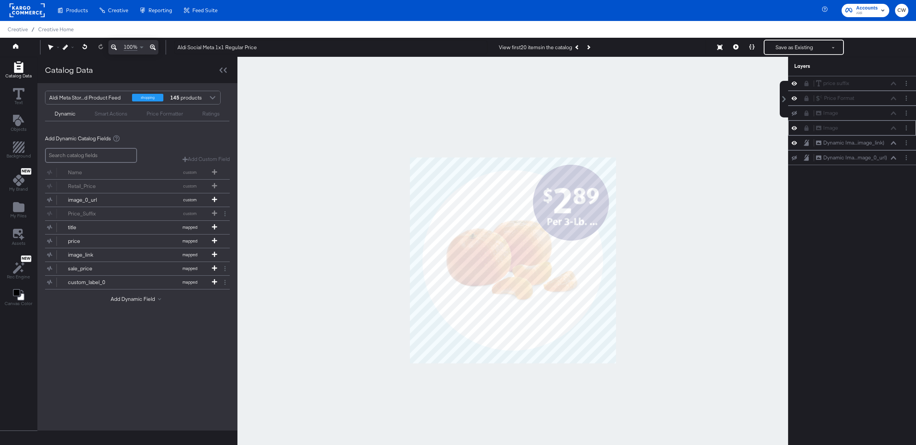
click at [807, 128] on icon at bounding box center [806, 128] width 4 height 5
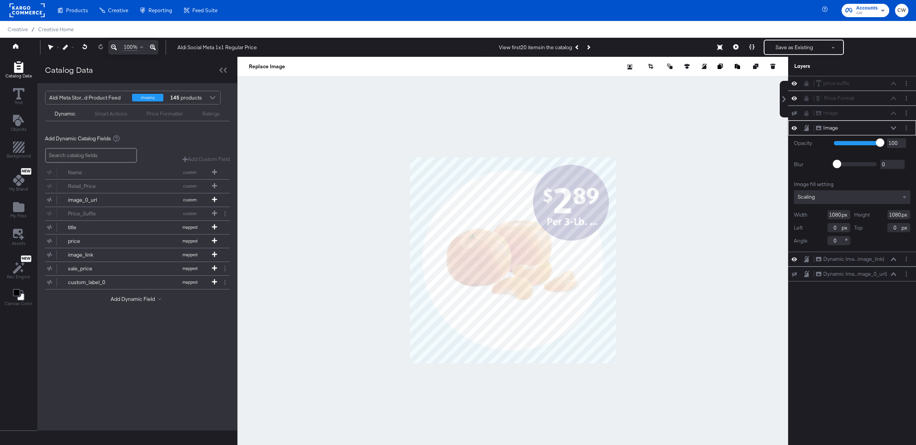
click at [807, 128] on icon at bounding box center [806, 128] width 5 height 6
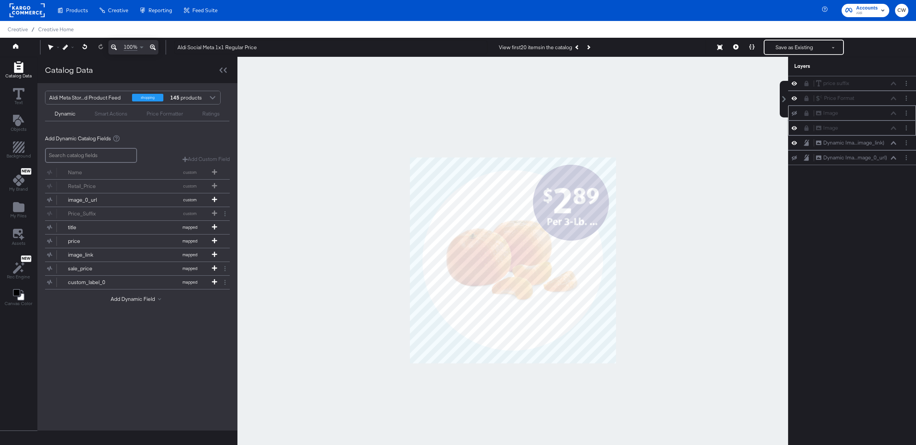
click at [806, 114] on icon at bounding box center [806, 113] width 4 height 5
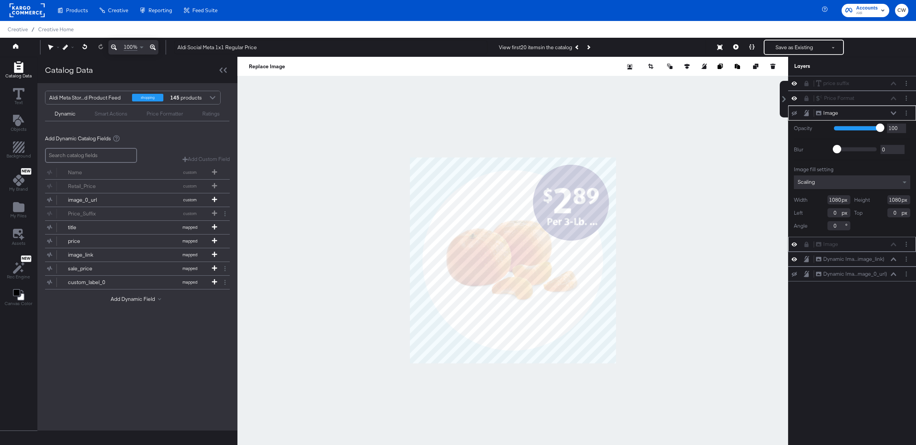
click at [806, 114] on icon at bounding box center [806, 113] width 5 height 6
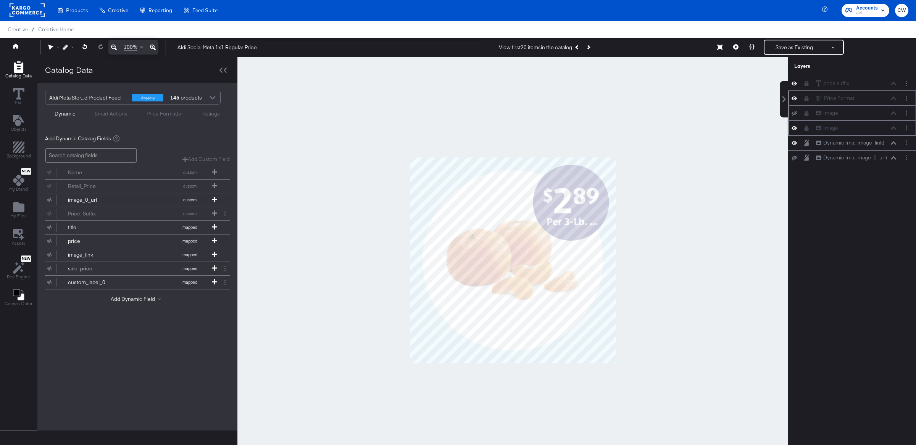
click at [807, 99] on icon at bounding box center [806, 98] width 4 height 5
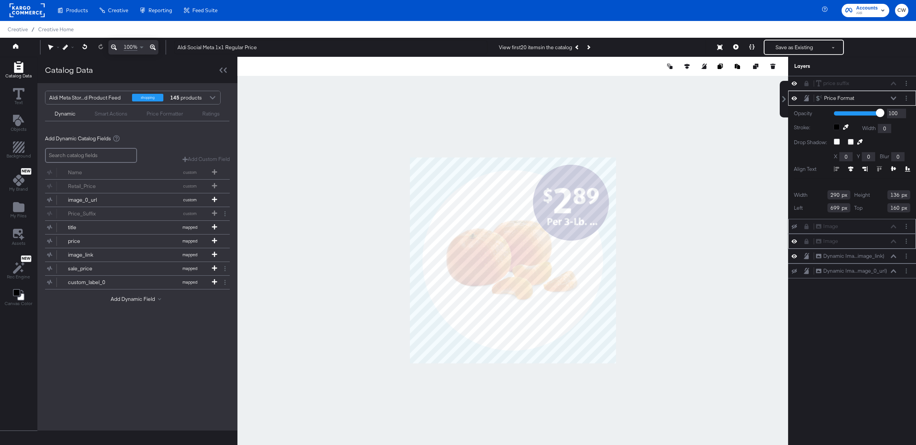
click at [807, 99] on icon at bounding box center [806, 98] width 5 height 6
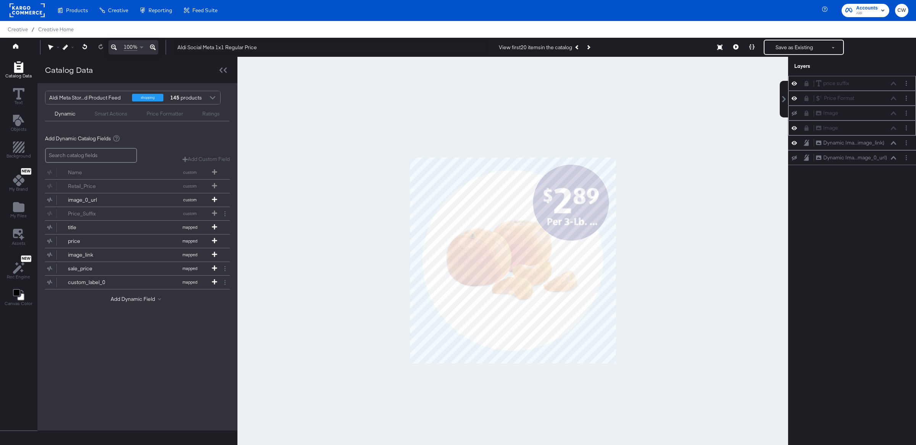
click at [806, 84] on icon at bounding box center [806, 83] width 4 height 5
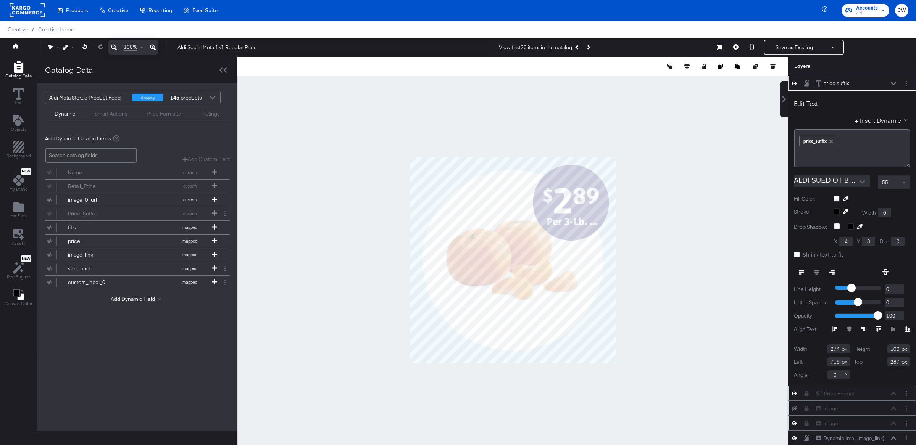
click at [806, 84] on icon at bounding box center [806, 83] width 5 height 6
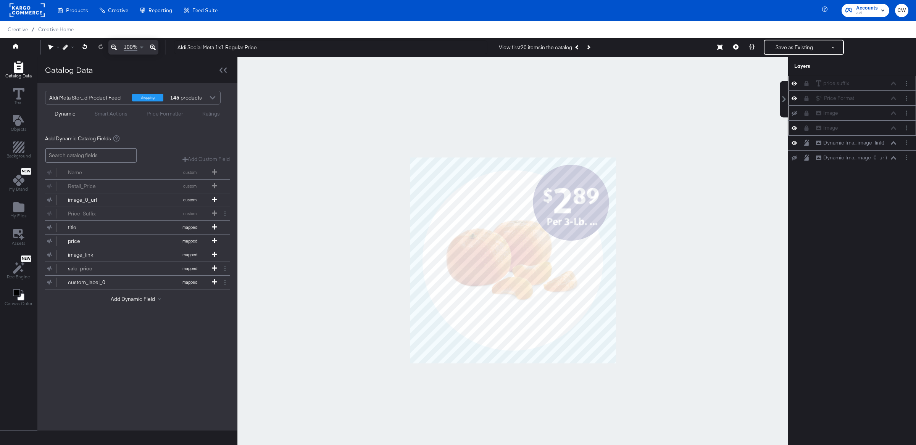
click at [808, 86] on button at bounding box center [806, 84] width 6 height 6
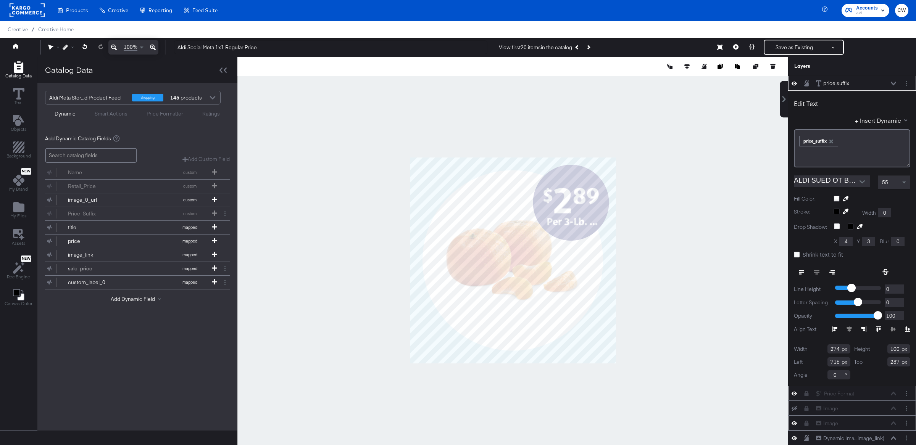
click at [153, 116] on div "Price Formatter" at bounding box center [165, 113] width 37 height 7
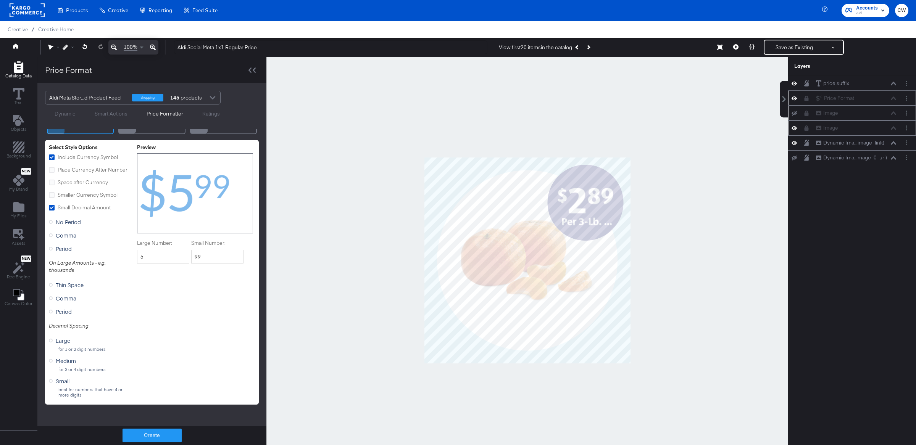
scroll to position [0, 0]
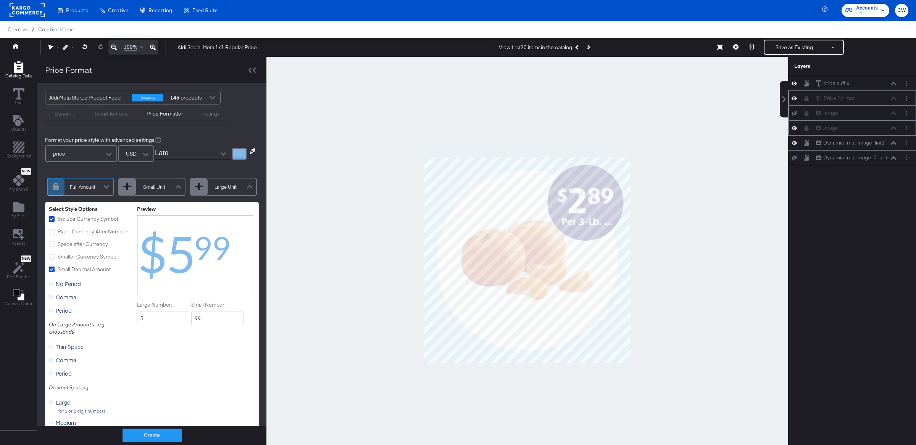
click at [66, 113] on div "Dynamic" at bounding box center [65, 113] width 21 height 7
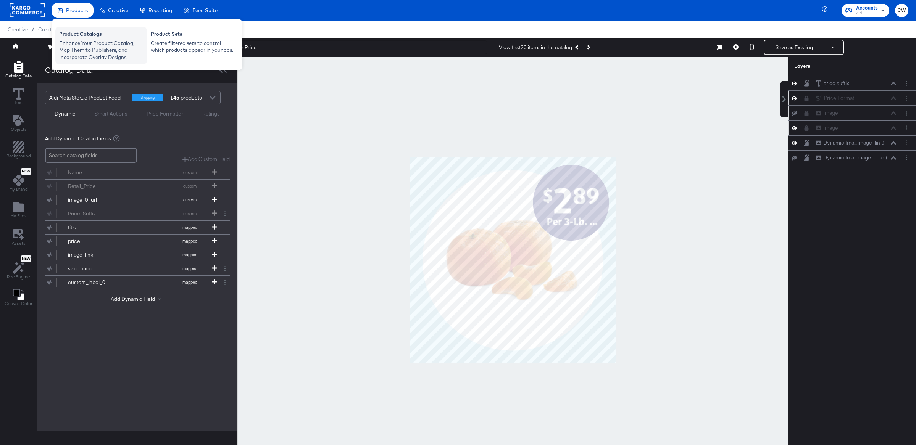
click at [99, 50] on div "Enhance Your Product Catalog, Map Them to Publishers, and Incorporate Overlay D…" at bounding box center [101, 50] width 84 height 21
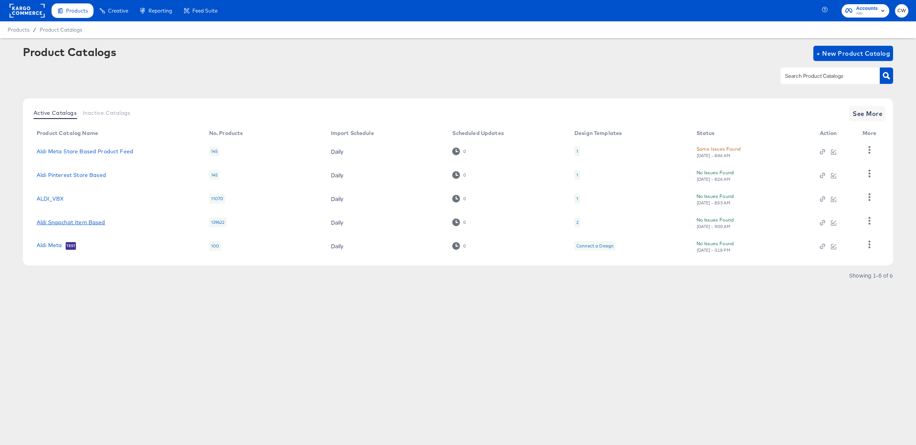
click at [90, 219] on link "Aldi Snapchat Item Based" at bounding box center [71, 222] width 69 height 6
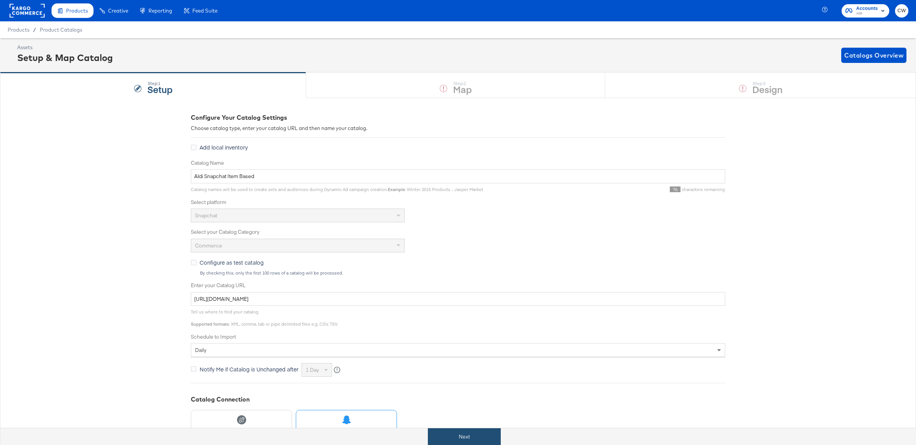
click at [476, 436] on button "Next" at bounding box center [464, 437] width 73 height 17
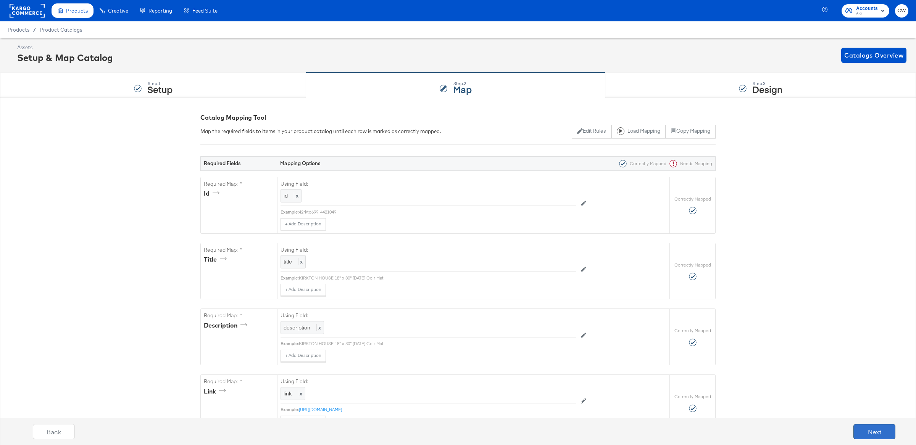
click at [871, 433] on button "Next" at bounding box center [874, 431] width 42 height 15
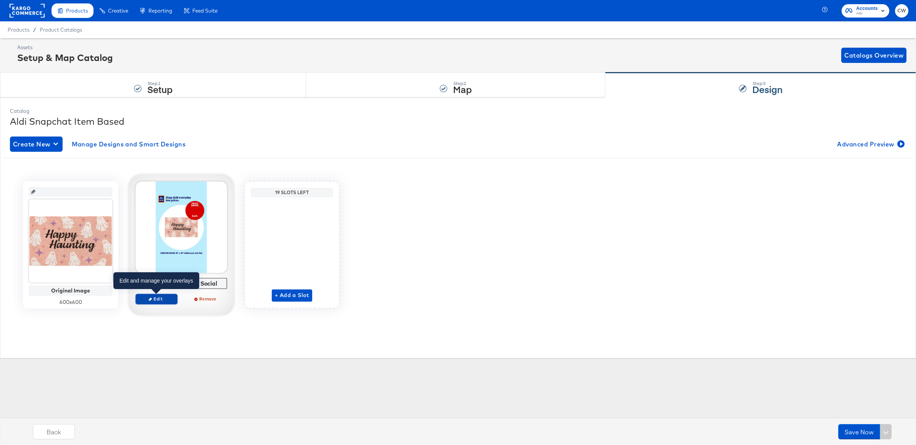
click at [164, 301] on span "Edit" at bounding box center [156, 299] width 35 height 6
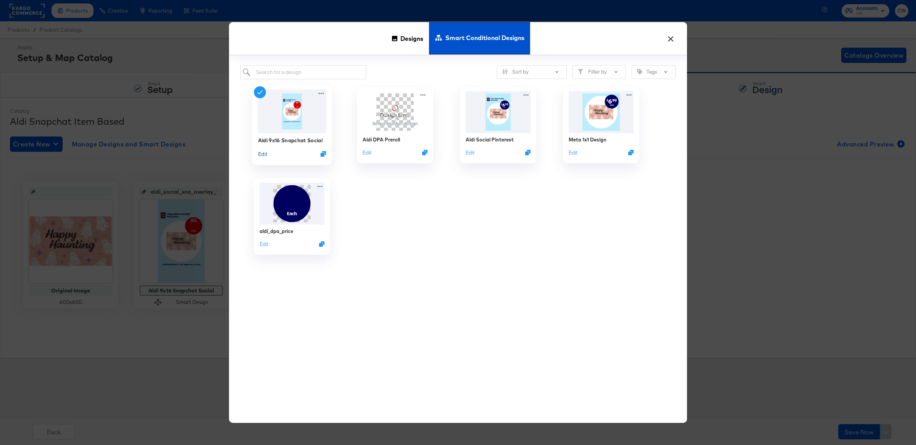
click at [264, 154] on button "Edit" at bounding box center [262, 153] width 9 height 7
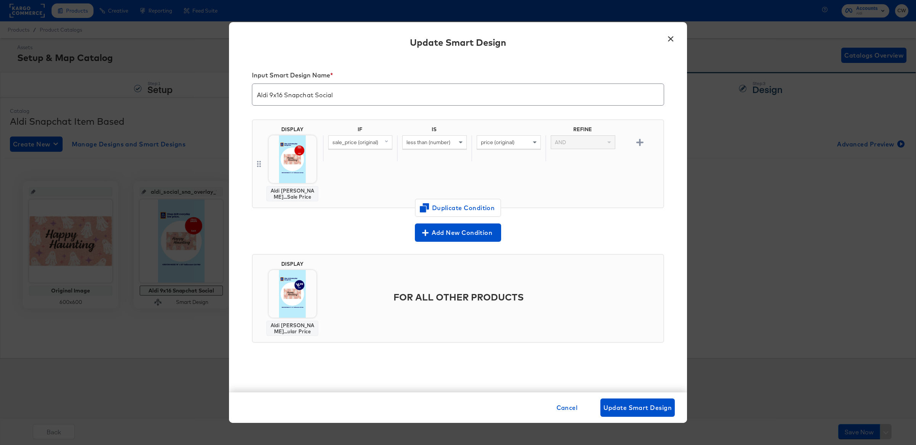
click at [673, 36] on button "×" at bounding box center [671, 37] width 14 height 14
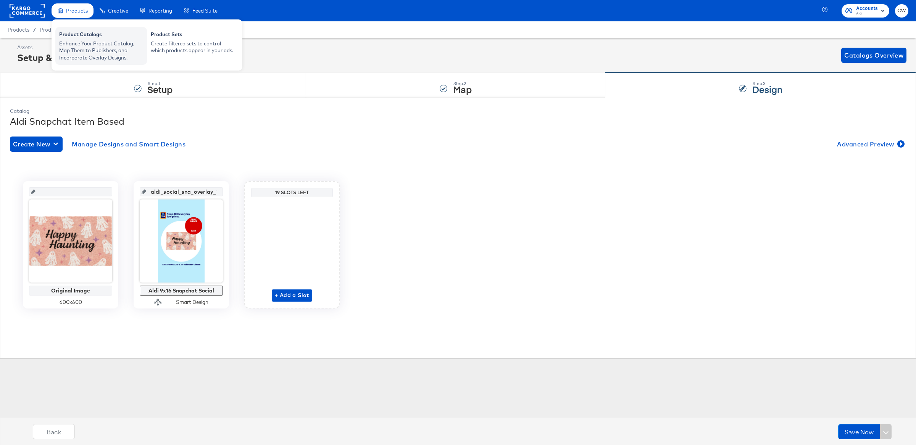
click at [102, 43] on div "Enhance Your Product Catalog, Map Them to Publishers, and Incorporate Overlay D…" at bounding box center [101, 50] width 84 height 21
